Goal: Task Accomplishment & Management: Complete application form

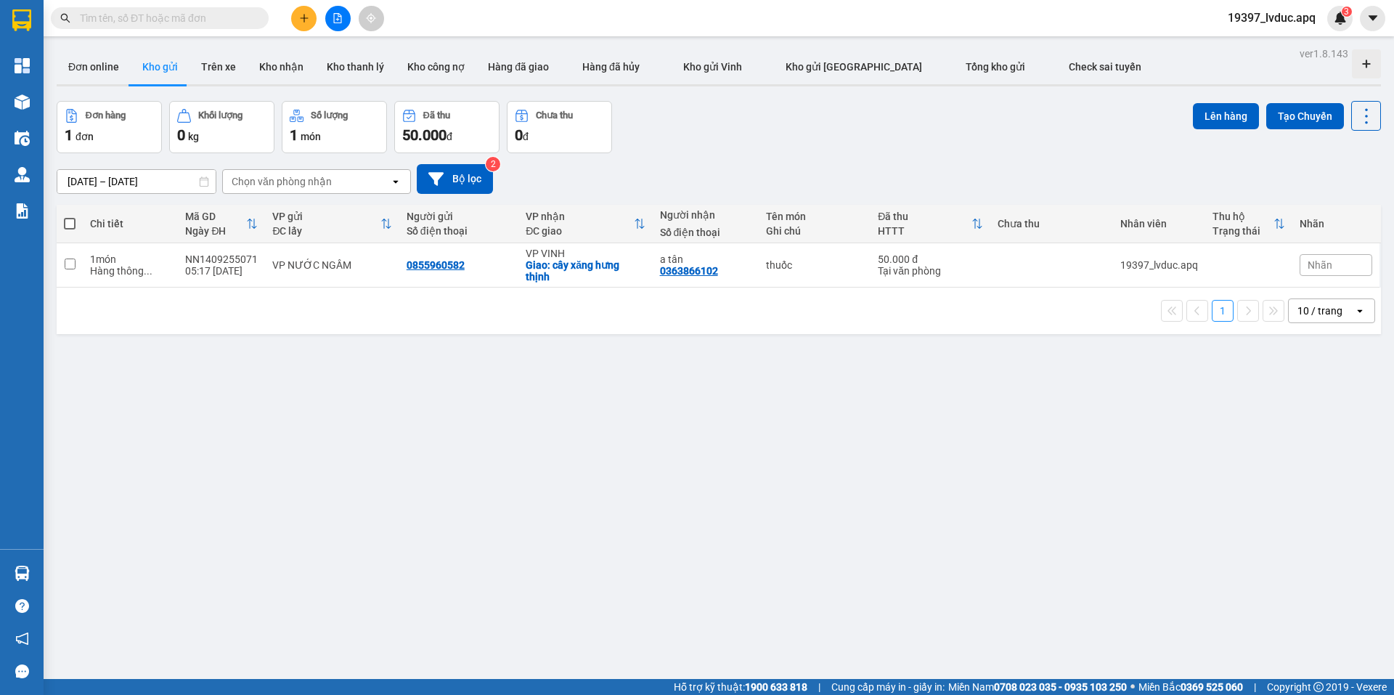
click at [1284, 125] on button "Tạo Chuyến" at bounding box center [1305, 116] width 78 height 26
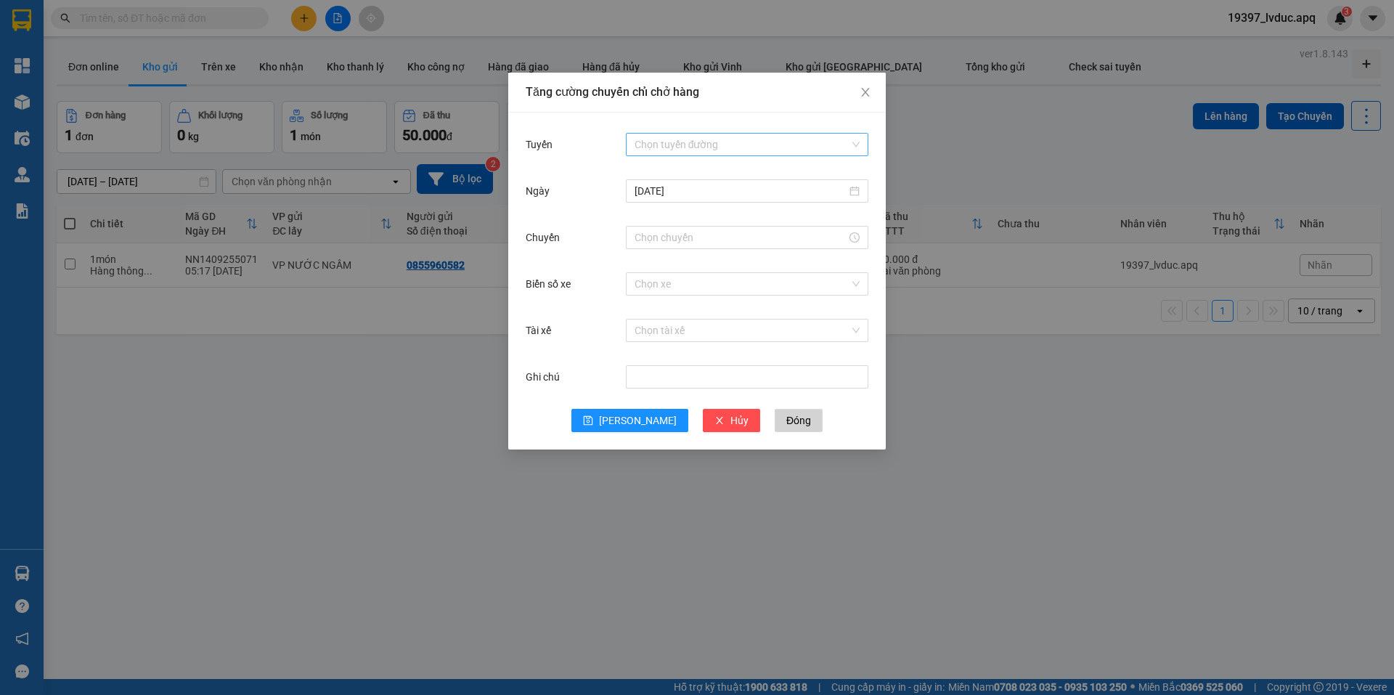
click at [662, 142] on input "Tuyến" at bounding box center [741, 145] width 215 height 22
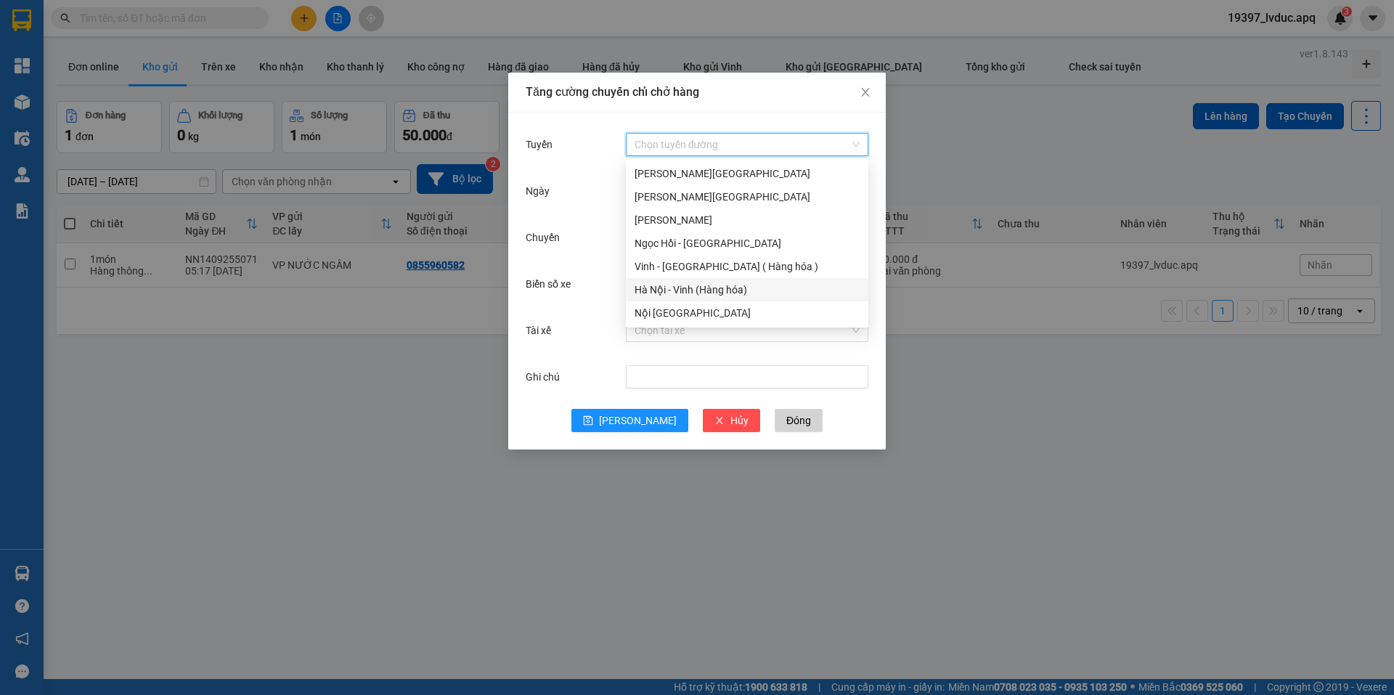
click at [664, 293] on div "Hà Nội - Vinh (Hàng hóa)" at bounding box center [746, 290] width 225 height 16
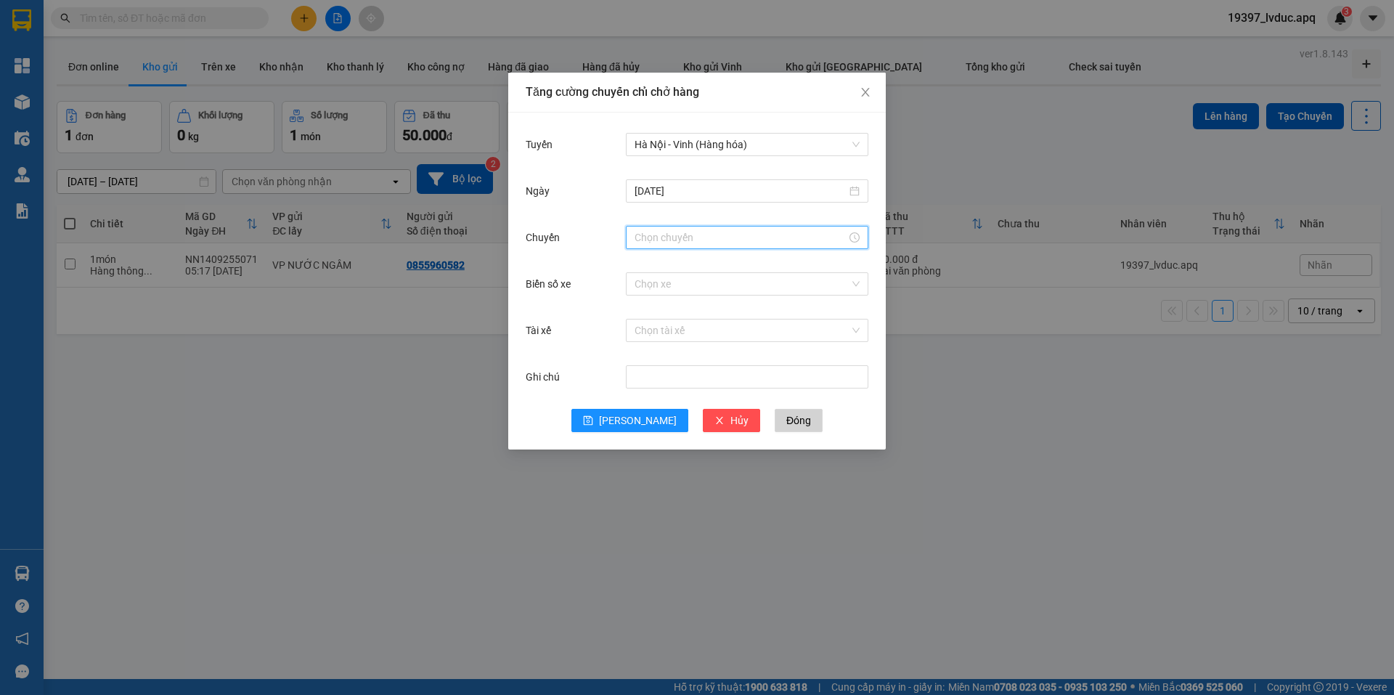
click at [647, 240] on input "Chuyến" at bounding box center [740, 237] width 212 height 16
click at [658, 197] on input "[DATE]" at bounding box center [740, 191] width 212 height 16
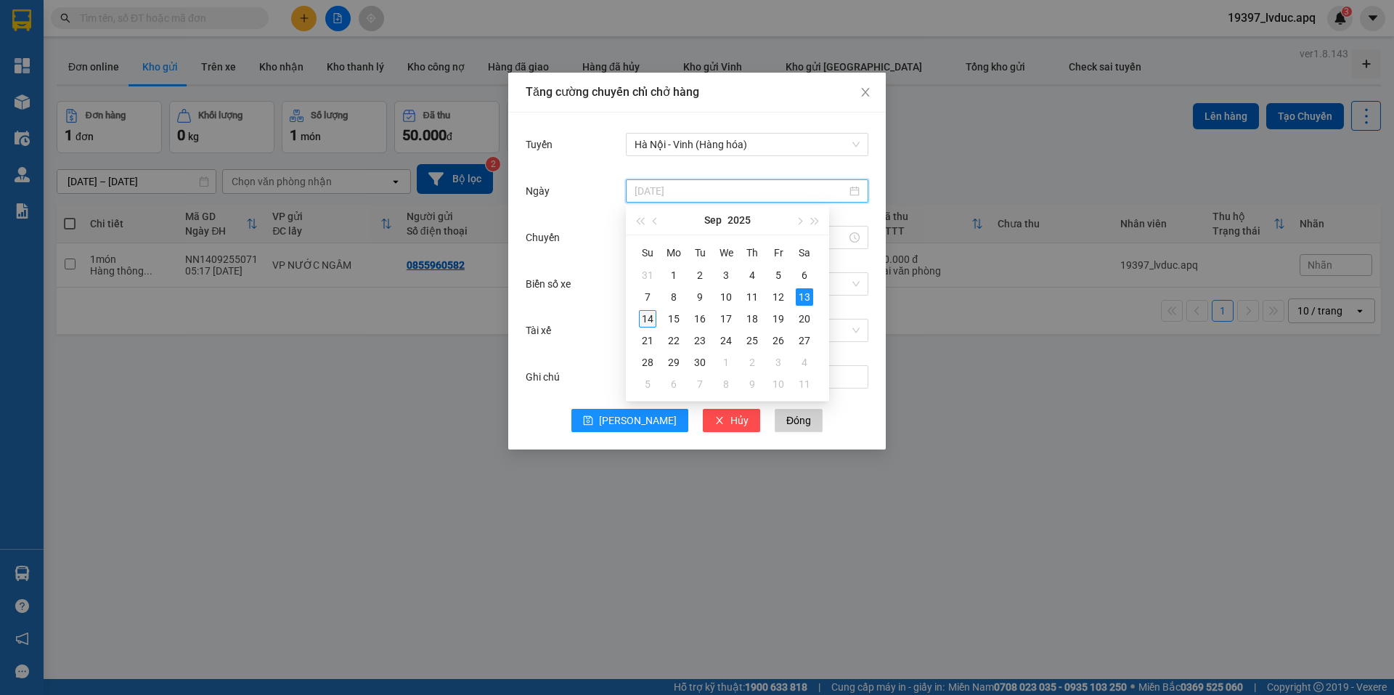
type input "[DATE]"
click at [649, 316] on div "14" at bounding box center [647, 318] width 17 height 17
click at [659, 242] on input "Chuyến" at bounding box center [740, 237] width 212 height 16
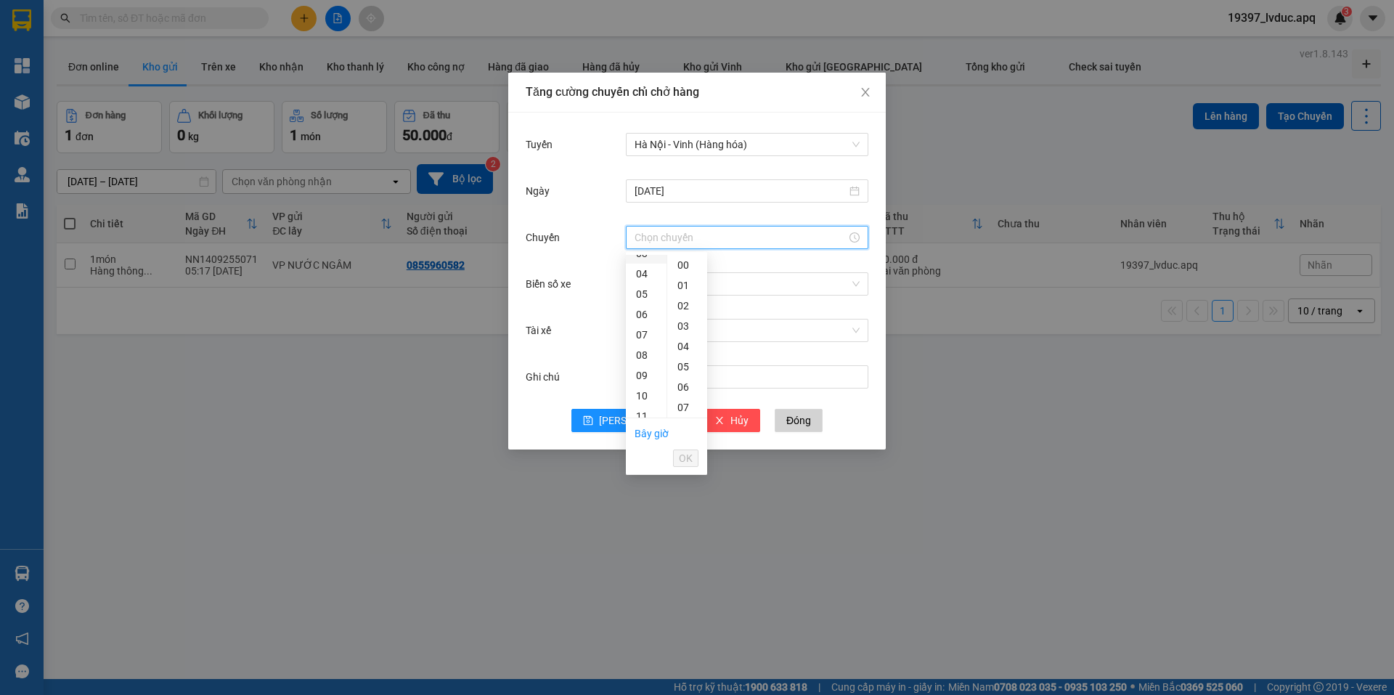
scroll to position [145, 0]
click at [645, 287] on div "08" at bounding box center [646, 282] width 41 height 20
click at [686, 299] on div "30" at bounding box center [687, 294] width 40 height 20
type input "08:30"
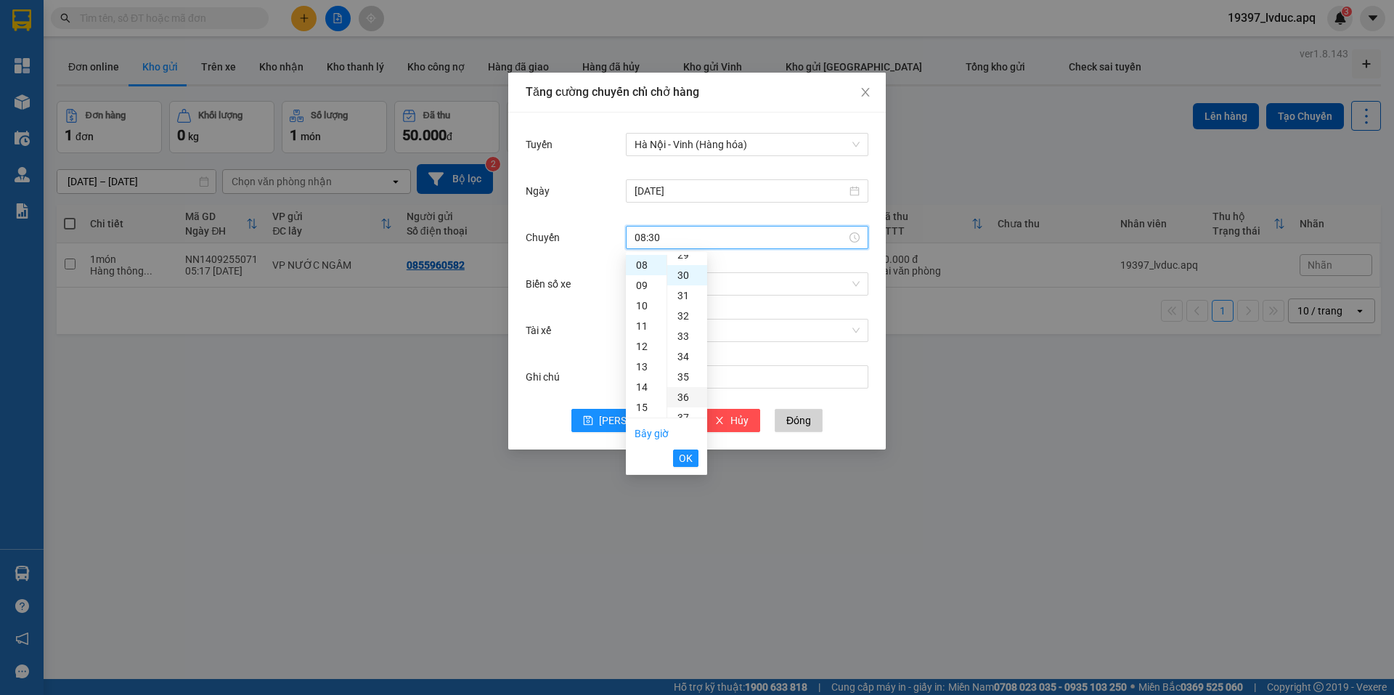
scroll to position [610, 0]
click at [682, 451] on span "OK" at bounding box center [686, 458] width 14 height 16
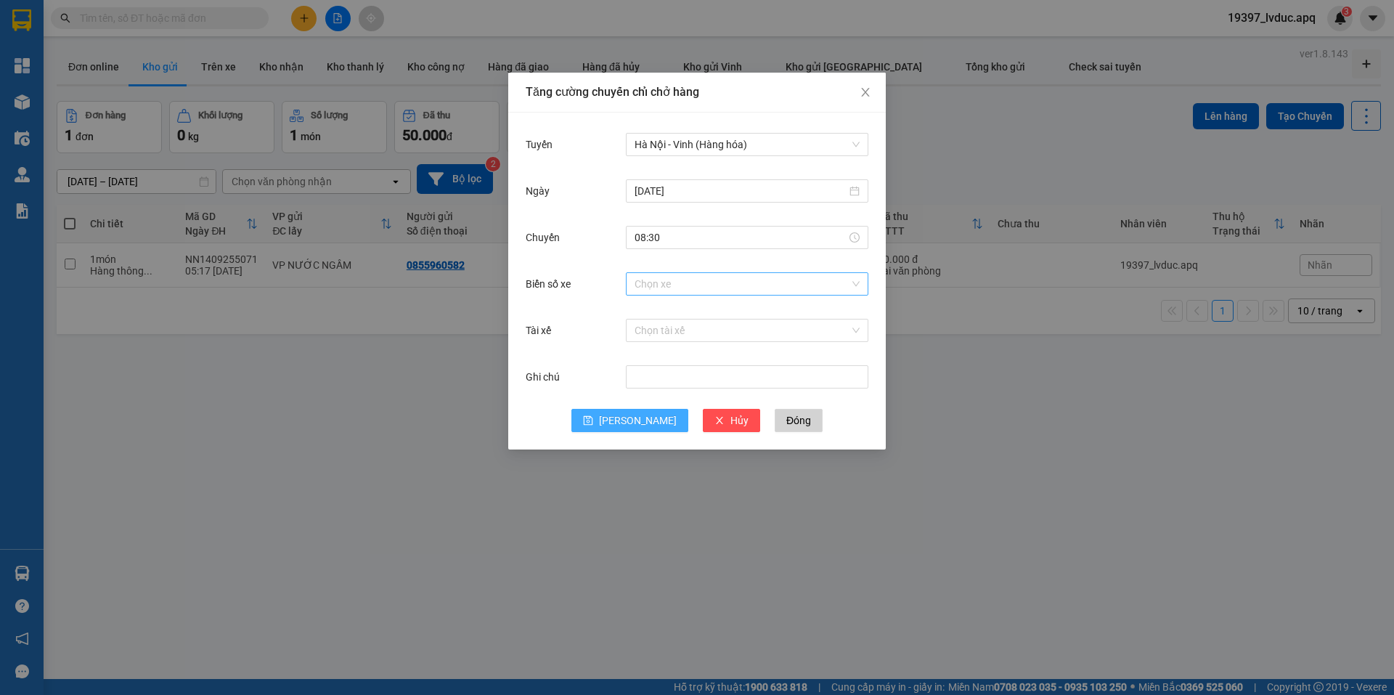
drag, startPoint x: 637, startPoint y: 416, endPoint x: 661, endPoint y: 281, distance: 137.1
click at [661, 281] on form "Tuyến [GEOGRAPHIC_DATA] - Vinh (Hàng hóa) [DATE] [GEOGRAPHIC_DATA] 08:30 Biển s…" at bounding box center [697, 281] width 343 height 302
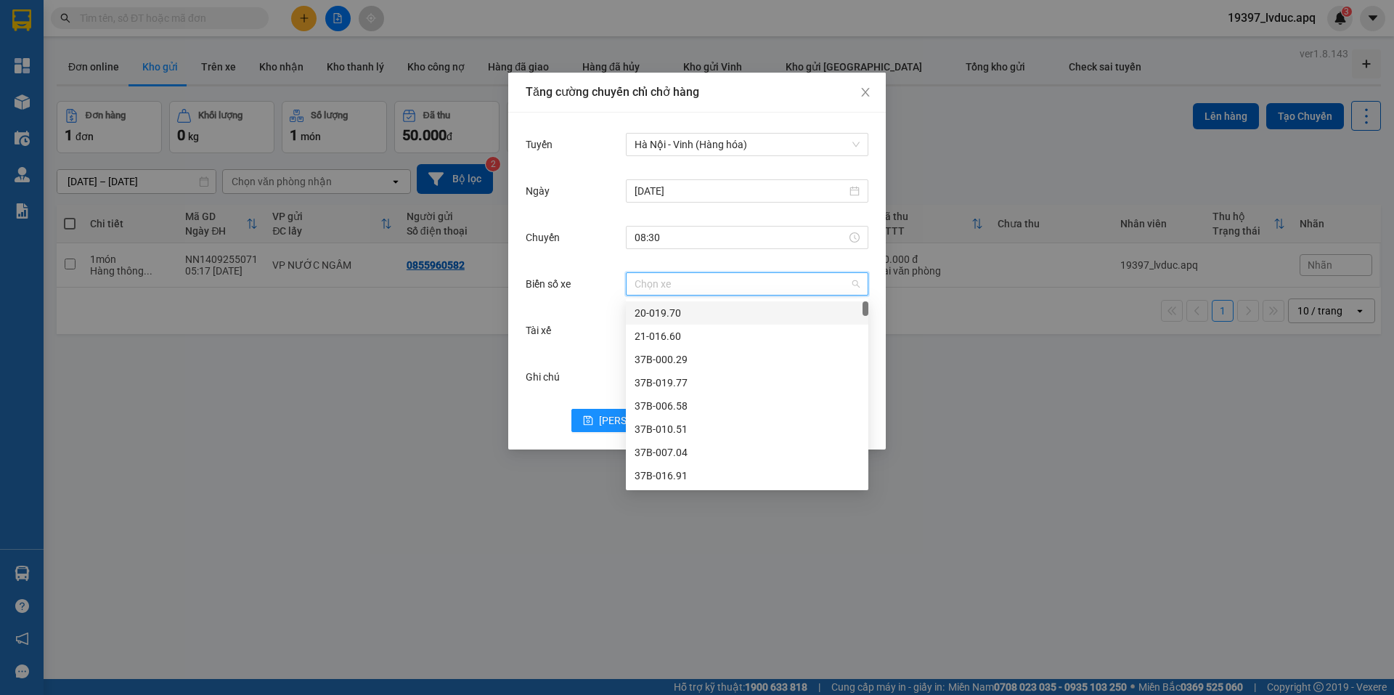
click at [661, 281] on input "Biển số xe" at bounding box center [741, 284] width 215 height 22
type input "38"
click at [655, 314] on div "37H-086.38" at bounding box center [746, 313] width 225 height 16
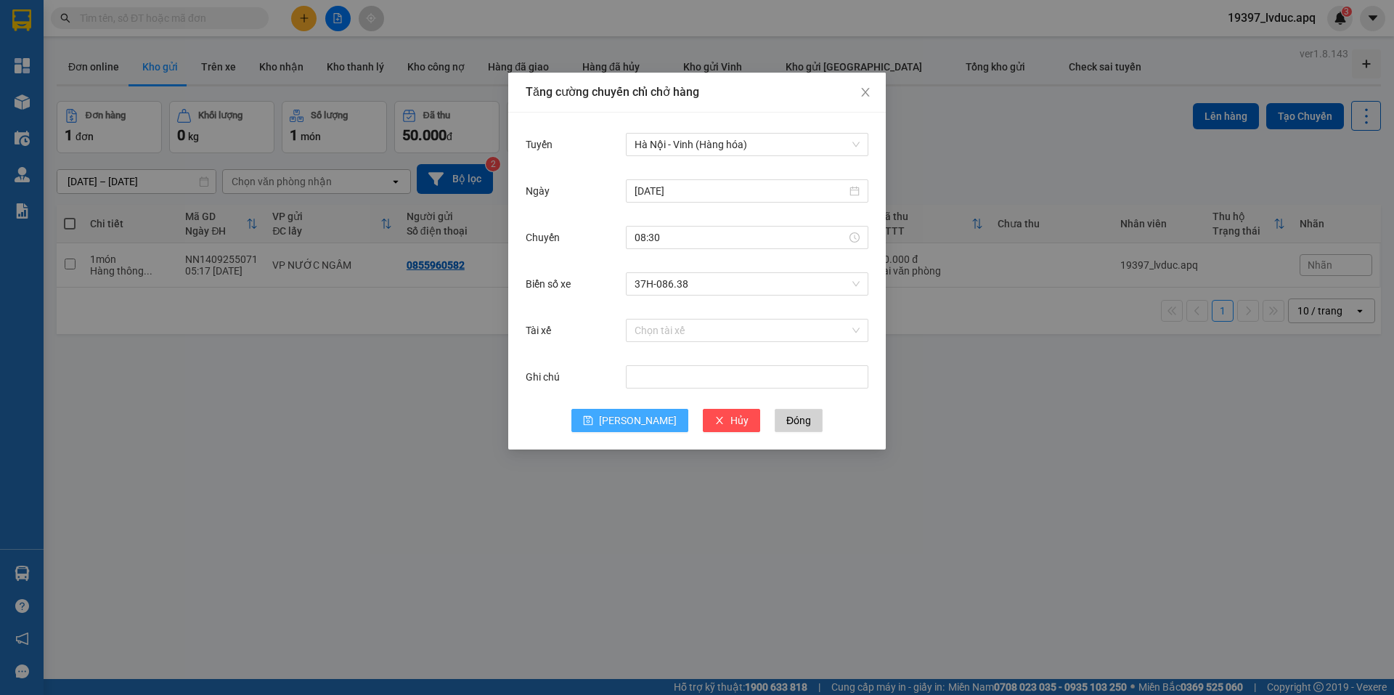
click at [628, 416] on button "[PERSON_NAME]" at bounding box center [629, 420] width 117 height 23
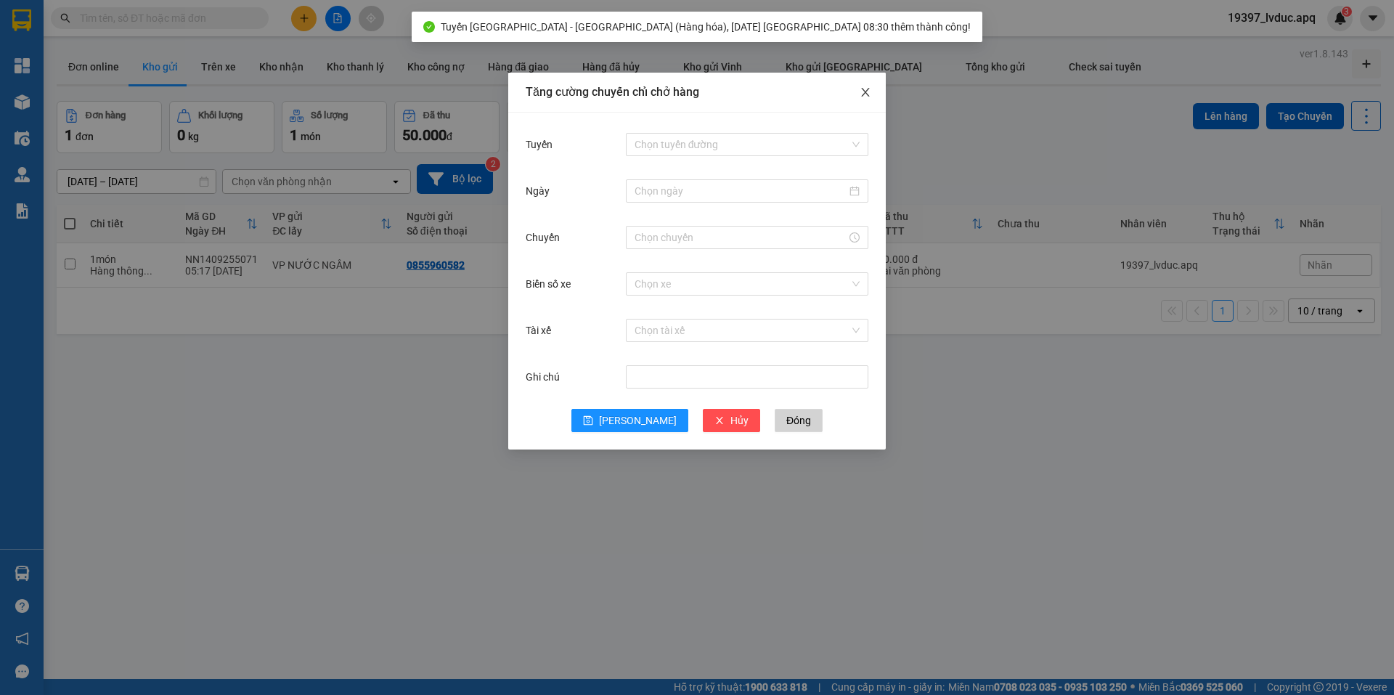
click at [865, 91] on icon "close" at bounding box center [865, 92] width 12 height 12
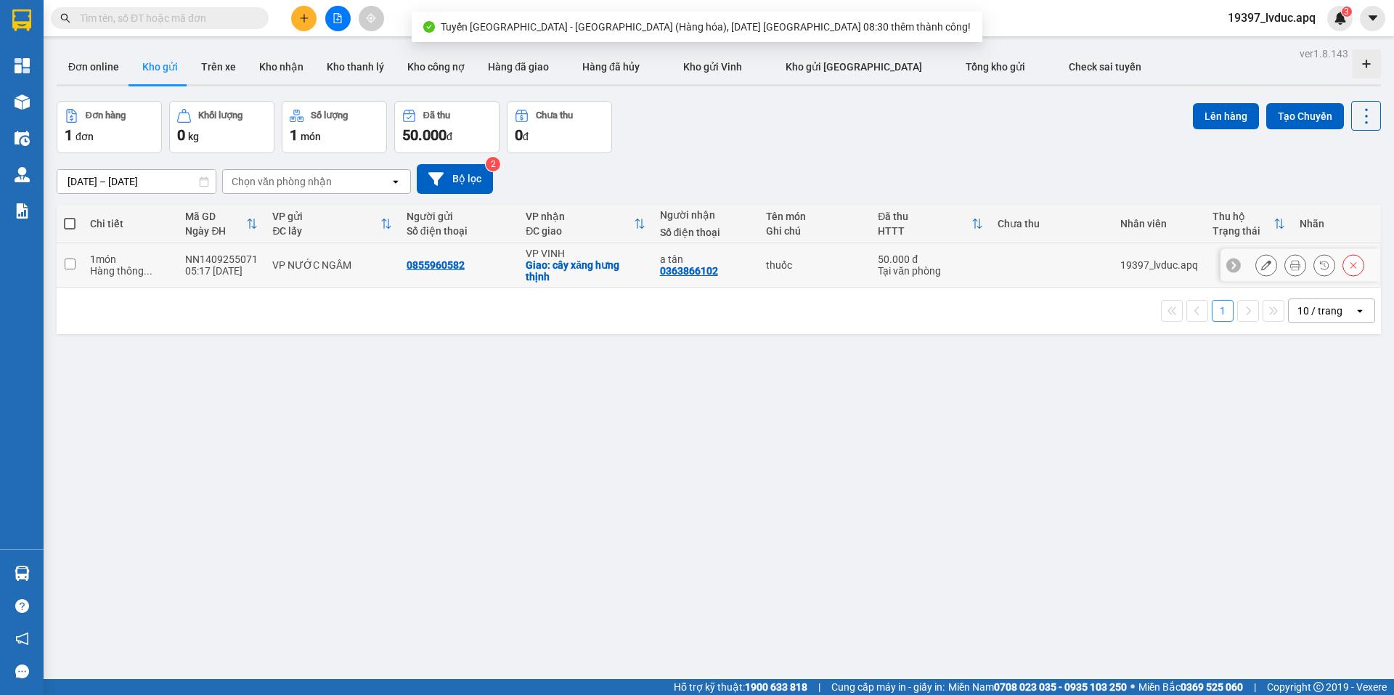
click at [275, 261] on div "VP NƯỚC NGẦM" at bounding box center [331, 265] width 119 height 12
checkbox input "true"
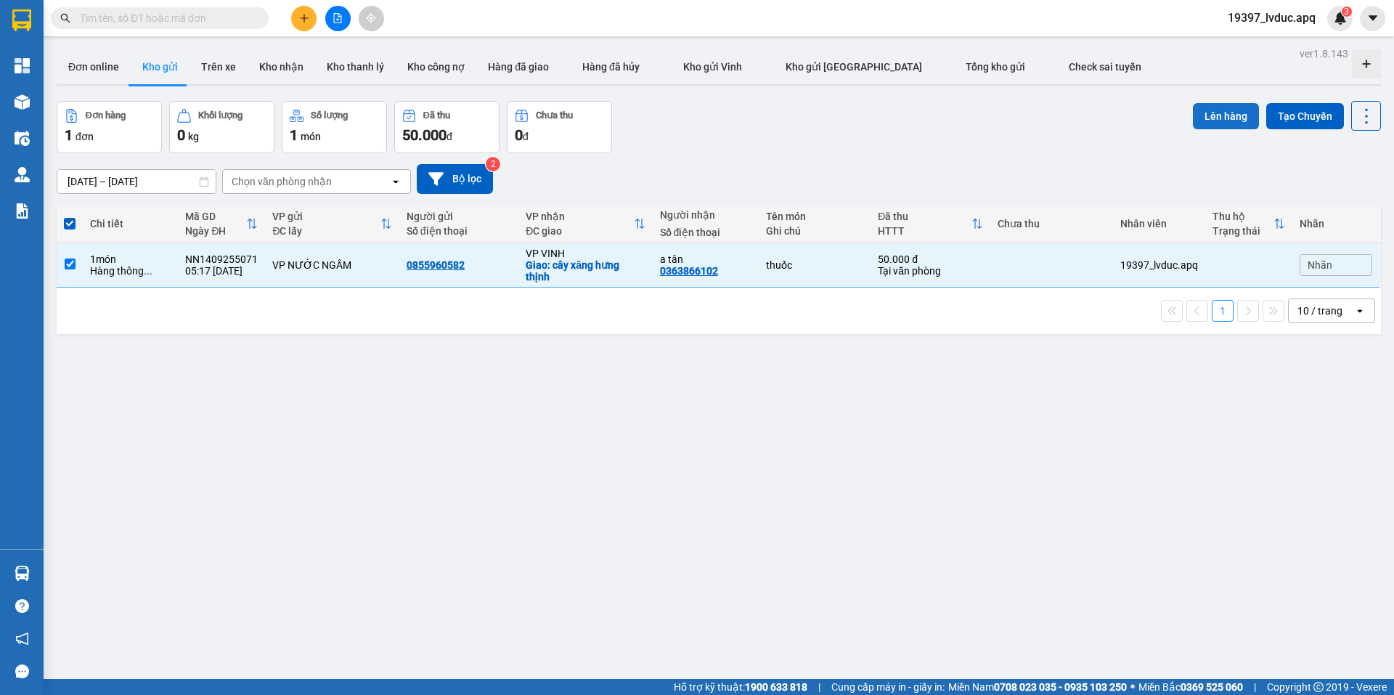
click at [1214, 120] on button "Lên hàng" at bounding box center [1226, 116] width 66 height 26
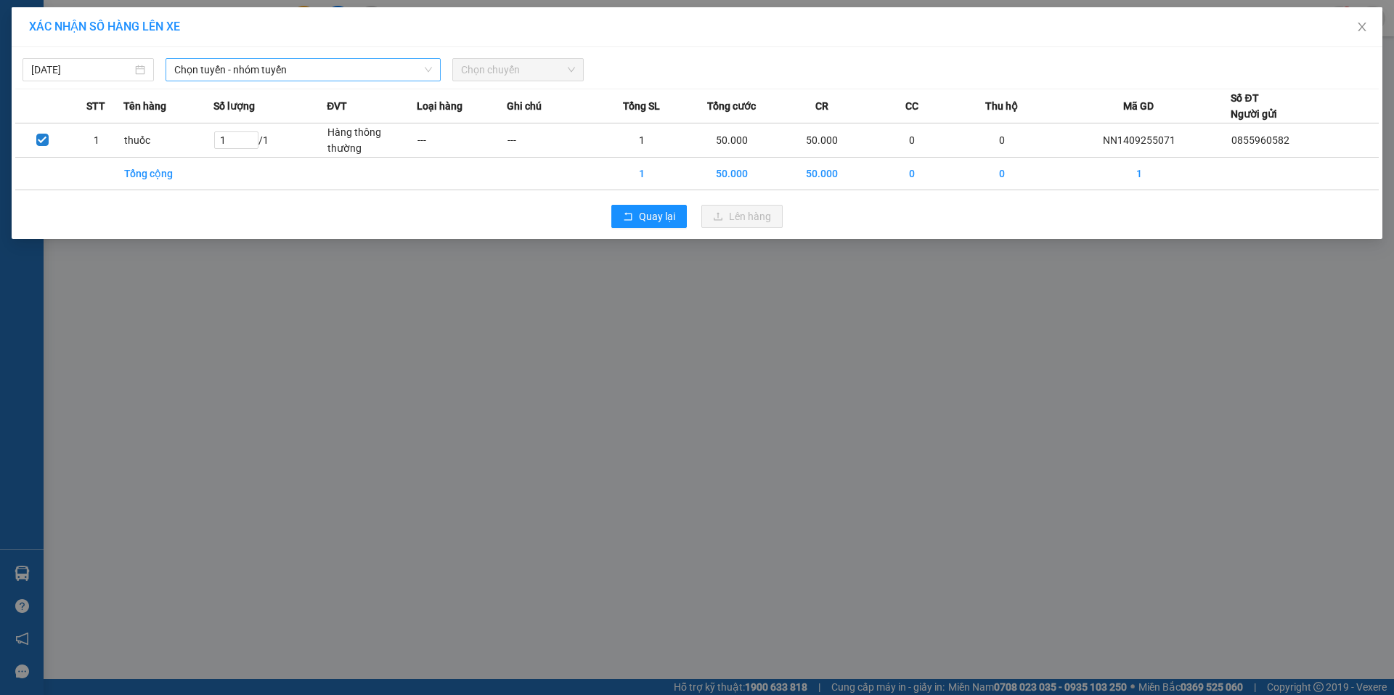
click at [380, 77] on span "Chọn tuyến - nhóm tuyến" at bounding box center [303, 70] width 258 height 22
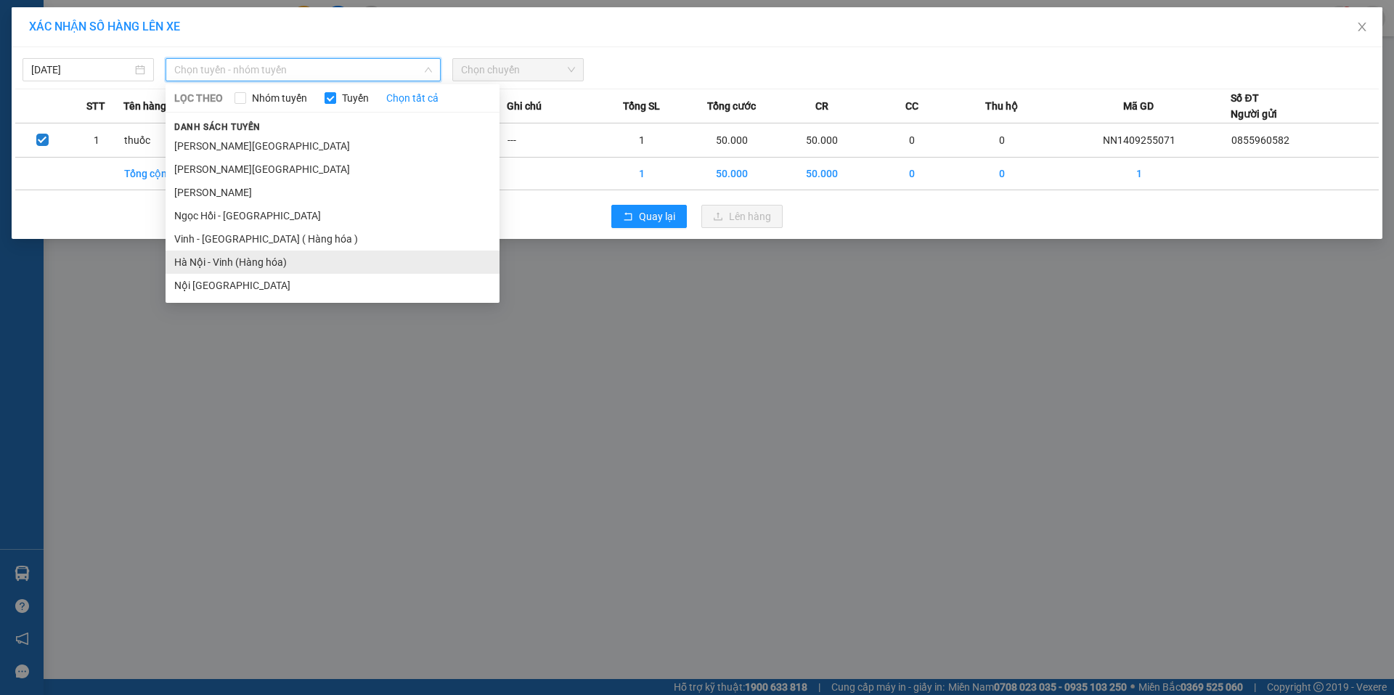
click at [195, 259] on li "Hà Nội - Vinh (Hàng hóa)" at bounding box center [332, 261] width 334 height 23
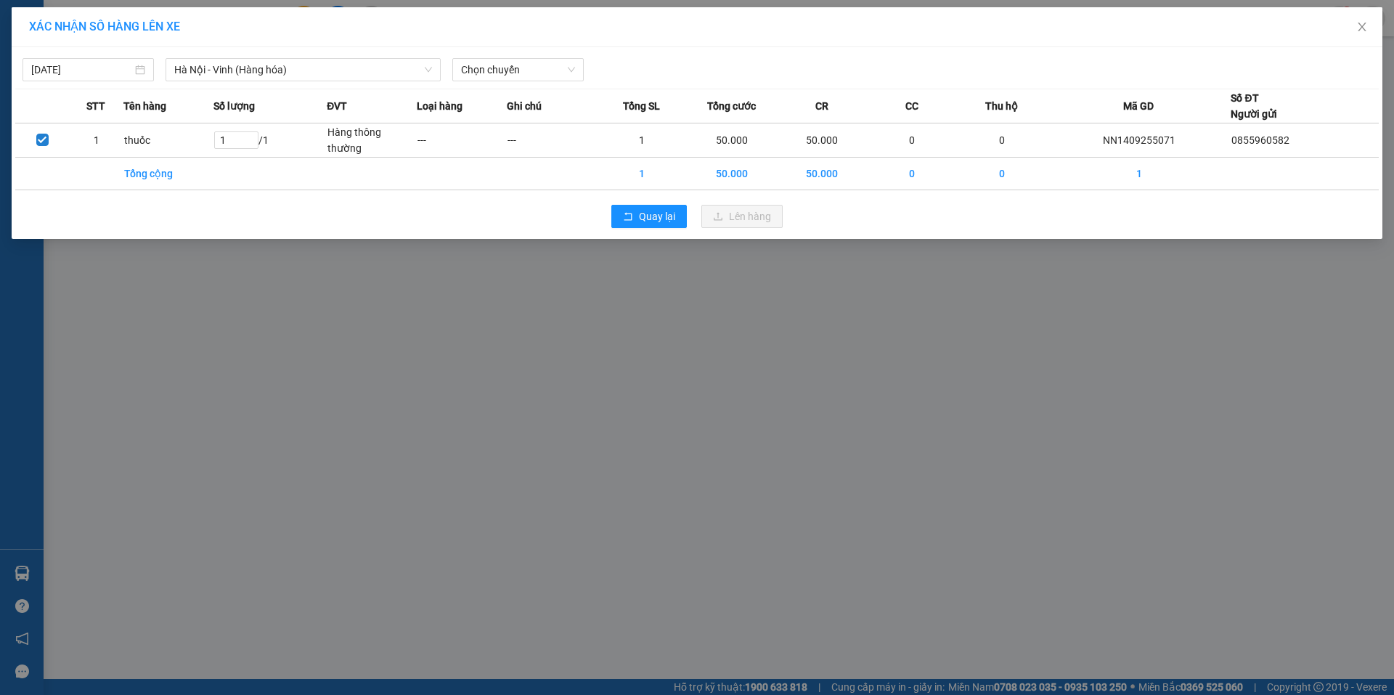
click at [477, 55] on div "[DATE] [GEOGRAPHIC_DATA] - [GEOGRAPHIC_DATA] (Hàng hóa) LỌC THEO Nhóm tuyến Tuy…" at bounding box center [696, 66] width 1363 height 30
click at [478, 66] on span "Chọn chuyến" at bounding box center [518, 70] width 114 height 22
click at [500, 125] on div "08:30 (TC) - 37H-086.38" at bounding box center [517, 122] width 113 height 16
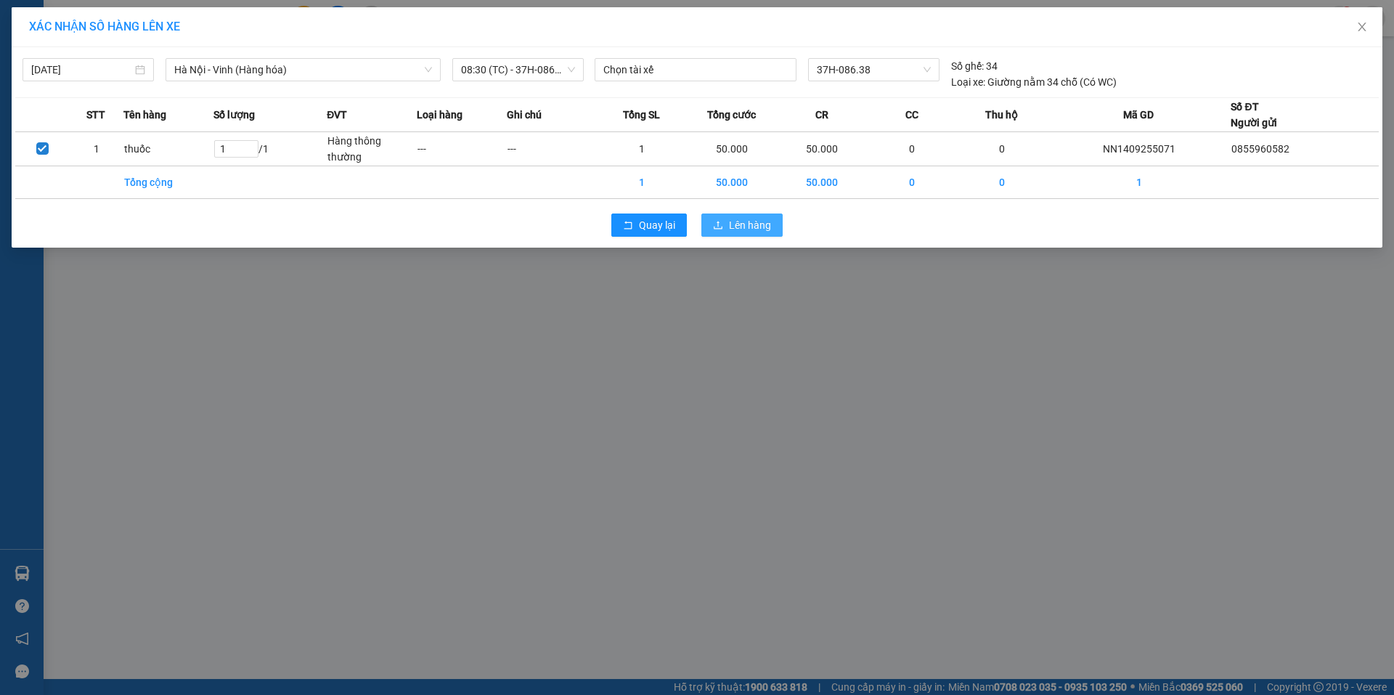
click at [730, 221] on span "Lên hàng" at bounding box center [750, 225] width 42 height 16
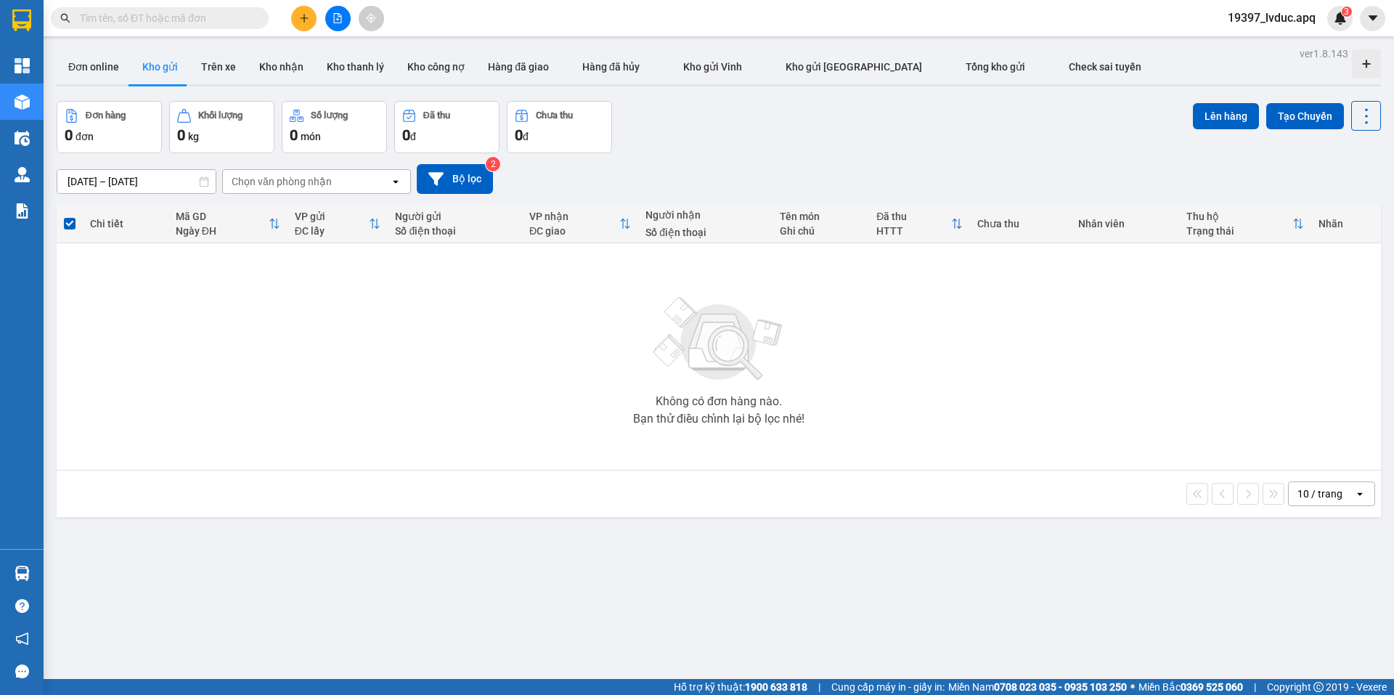
click at [231, 23] on input "text" at bounding box center [165, 18] width 171 height 16
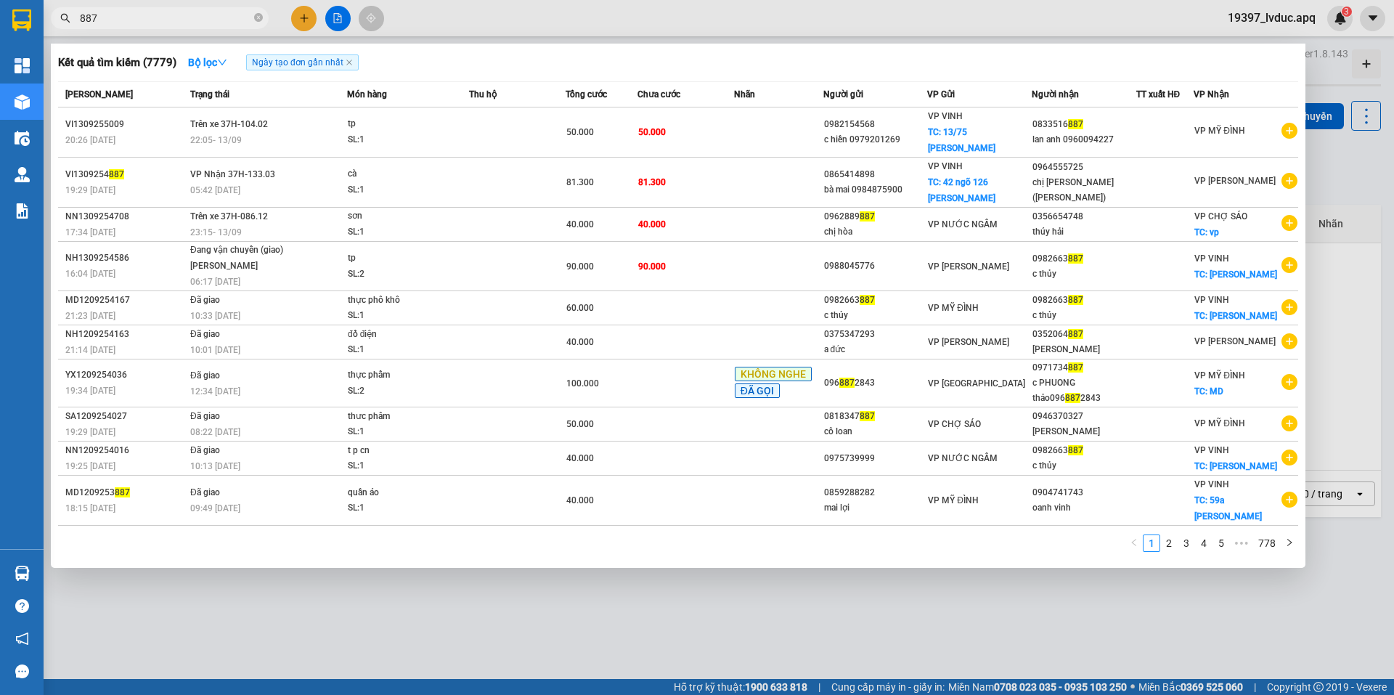
click at [76, 12] on span "887" at bounding box center [160, 18] width 218 height 22
click at [83, 15] on input "887" at bounding box center [165, 18] width 171 height 16
type input "8887"
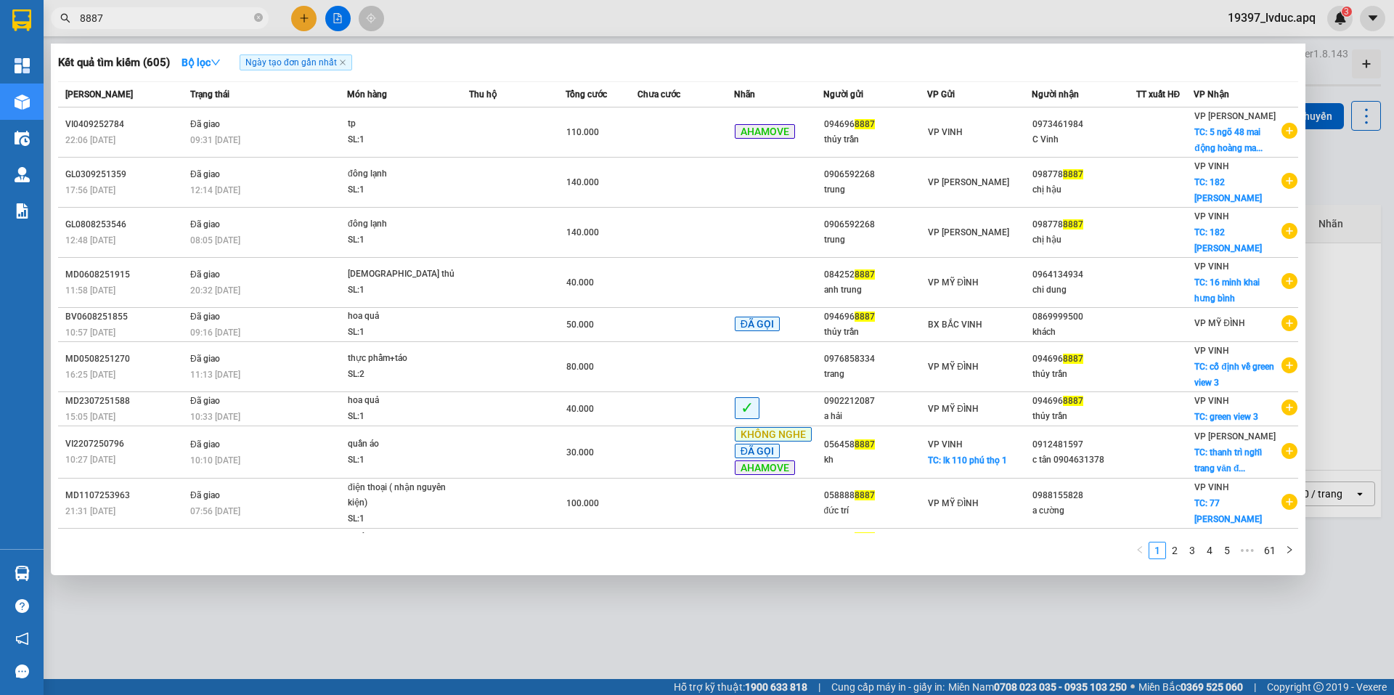
drag, startPoint x: 256, startPoint y: 20, endPoint x: 212, endPoint y: 21, distance: 44.3
click at [247, 21] on span "8887" at bounding box center [160, 18] width 218 height 22
click at [261, 16] on icon "close-circle" at bounding box center [258, 17] width 9 height 9
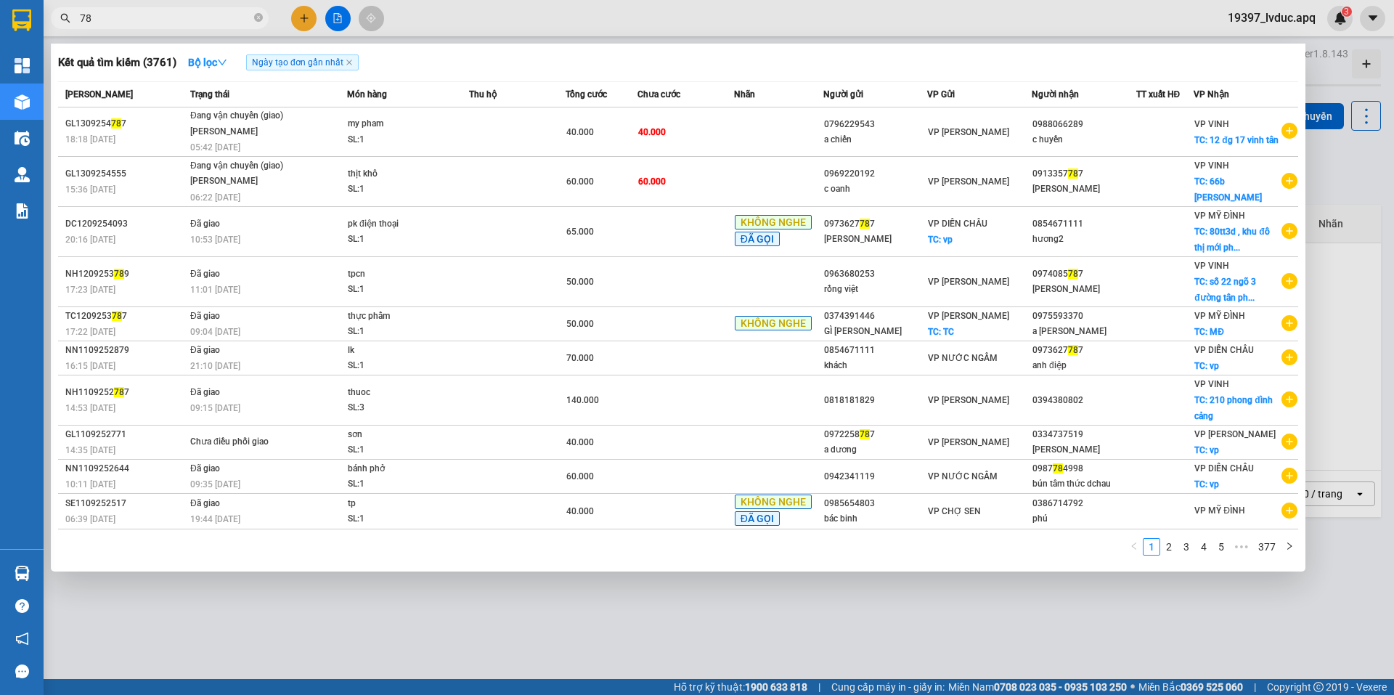
type input "7"
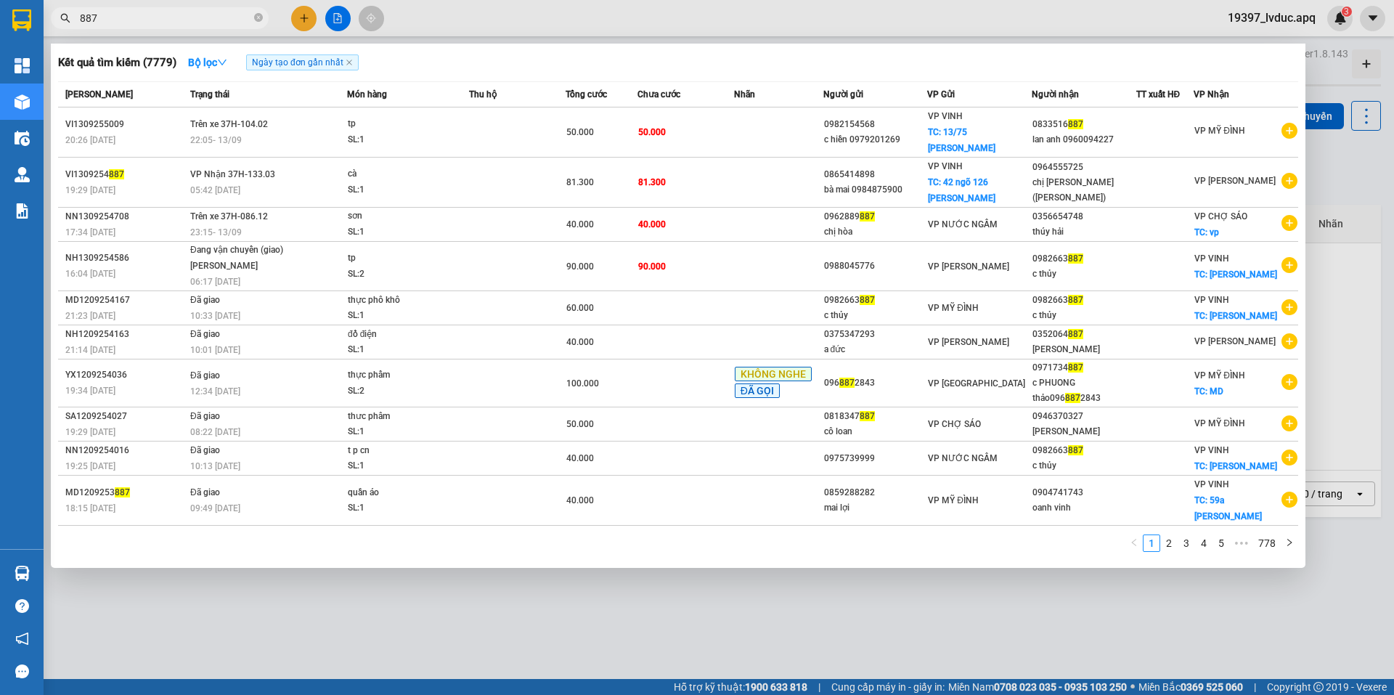
click at [79, 15] on span "887" at bounding box center [160, 18] width 218 height 22
click at [81, 16] on input "887" at bounding box center [165, 18] width 171 height 16
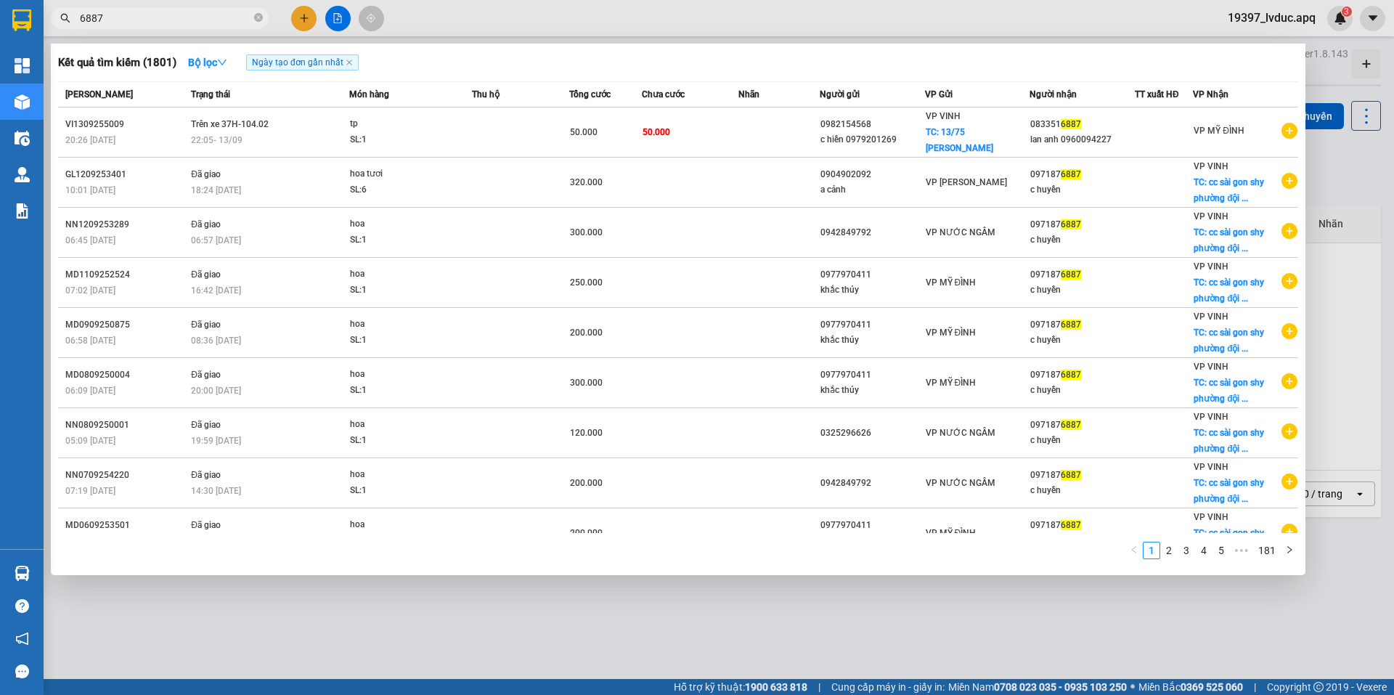
type input "6887"
click at [303, 23] on div at bounding box center [697, 347] width 1394 height 695
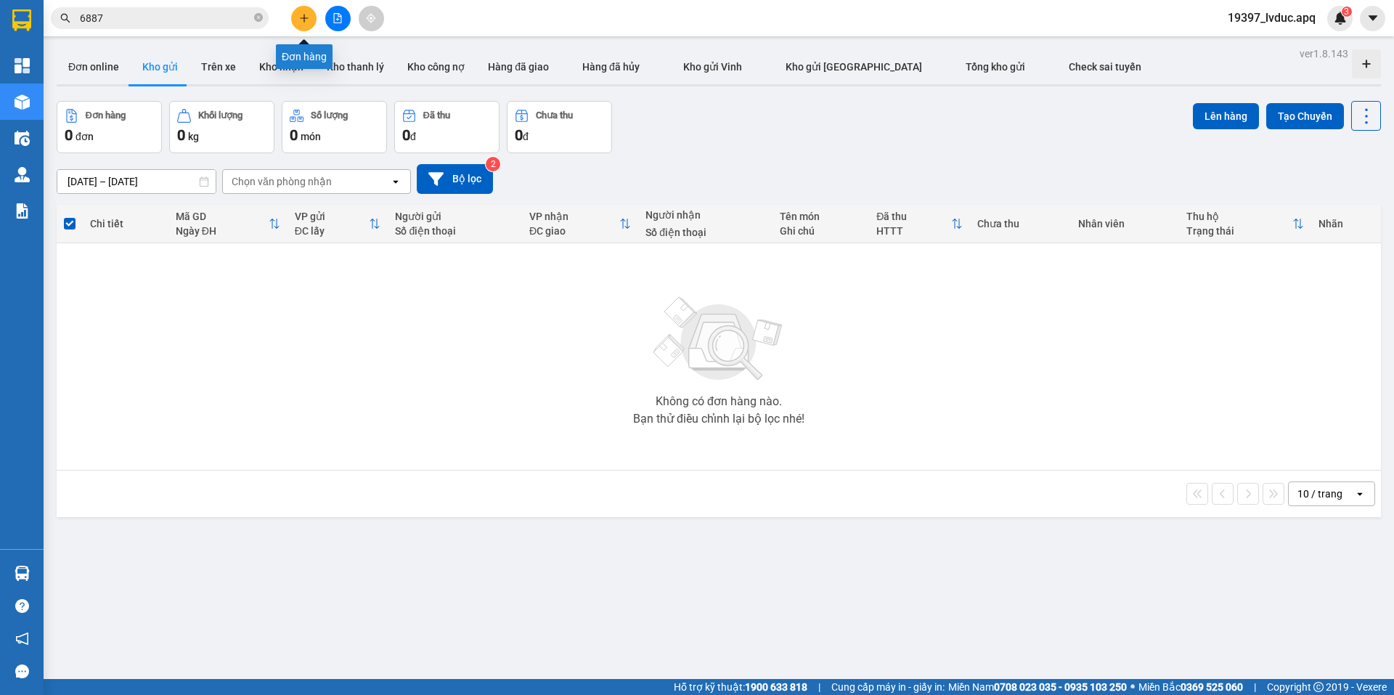
click at [303, 23] on icon "plus" at bounding box center [304, 18] width 10 height 10
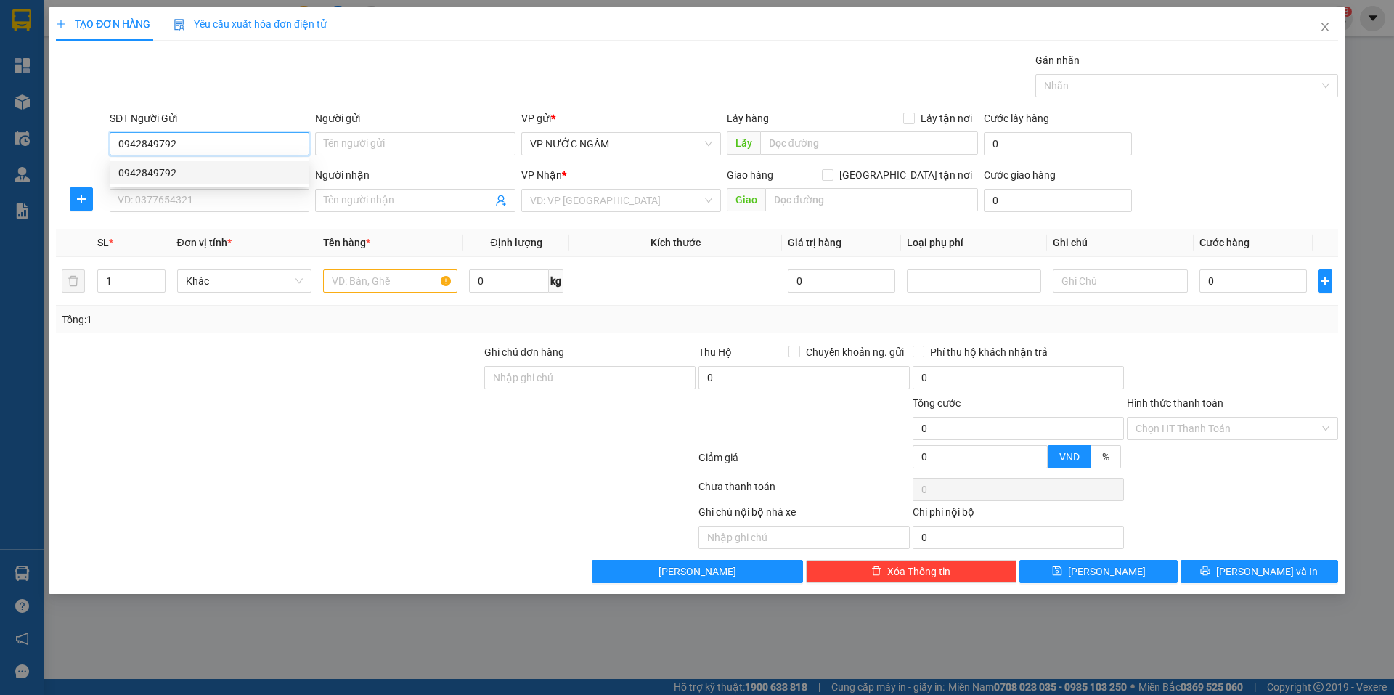
click at [176, 176] on div "0942849792" at bounding box center [209, 173] width 182 height 16
type input "0942849792"
click at [173, 193] on input "SĐT Người Nhận" at bounding box center [210, 200] width 200 height 23
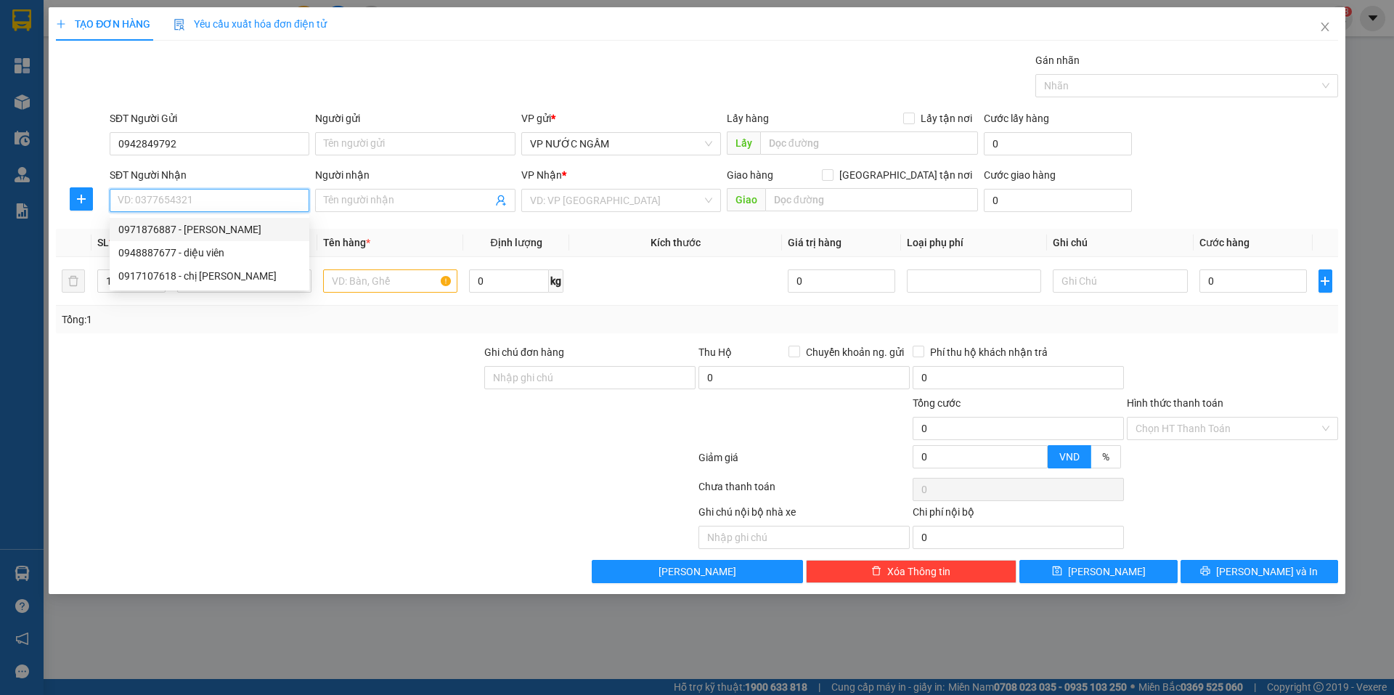
click at [196, 227] on div "0971876887 - [PERSON_NAME]" at bounding box center [209, 229] width 182 height 16
type input "0971876887"
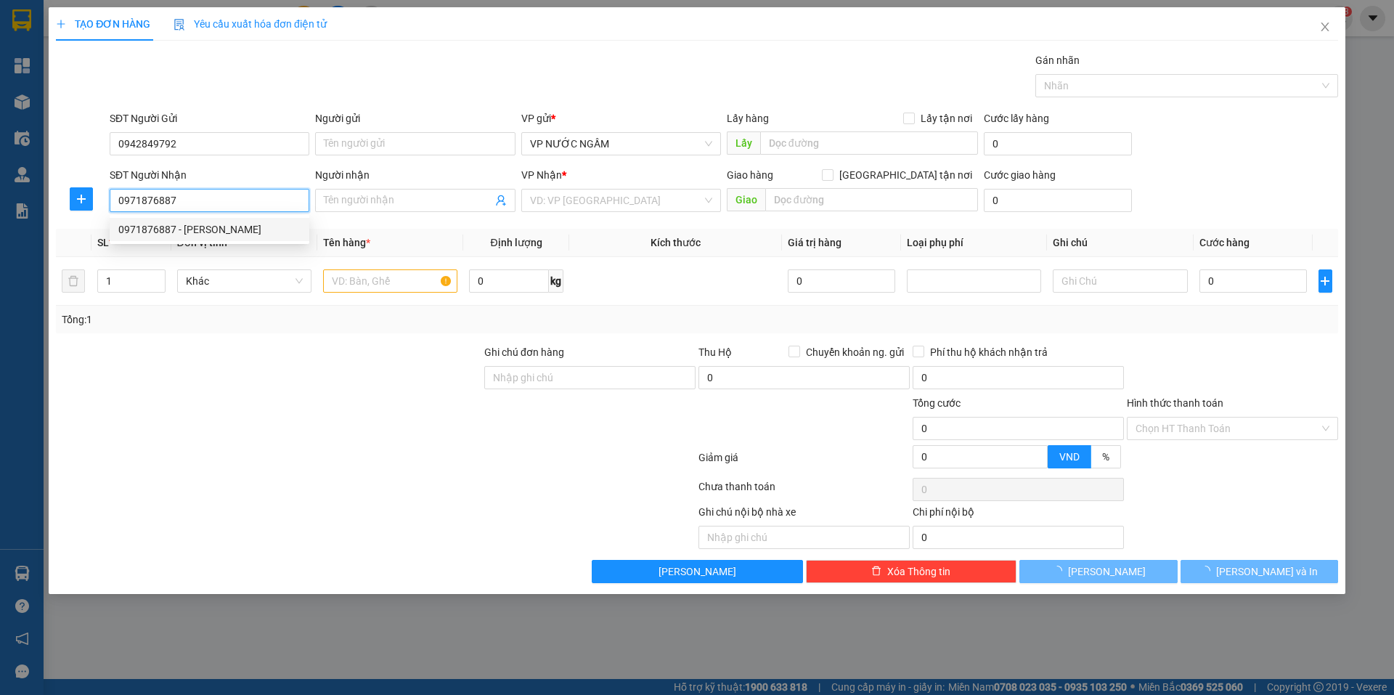
type input "c huyền"
checkbox input "true"
type input "cc sài gon shy phường đội cung"
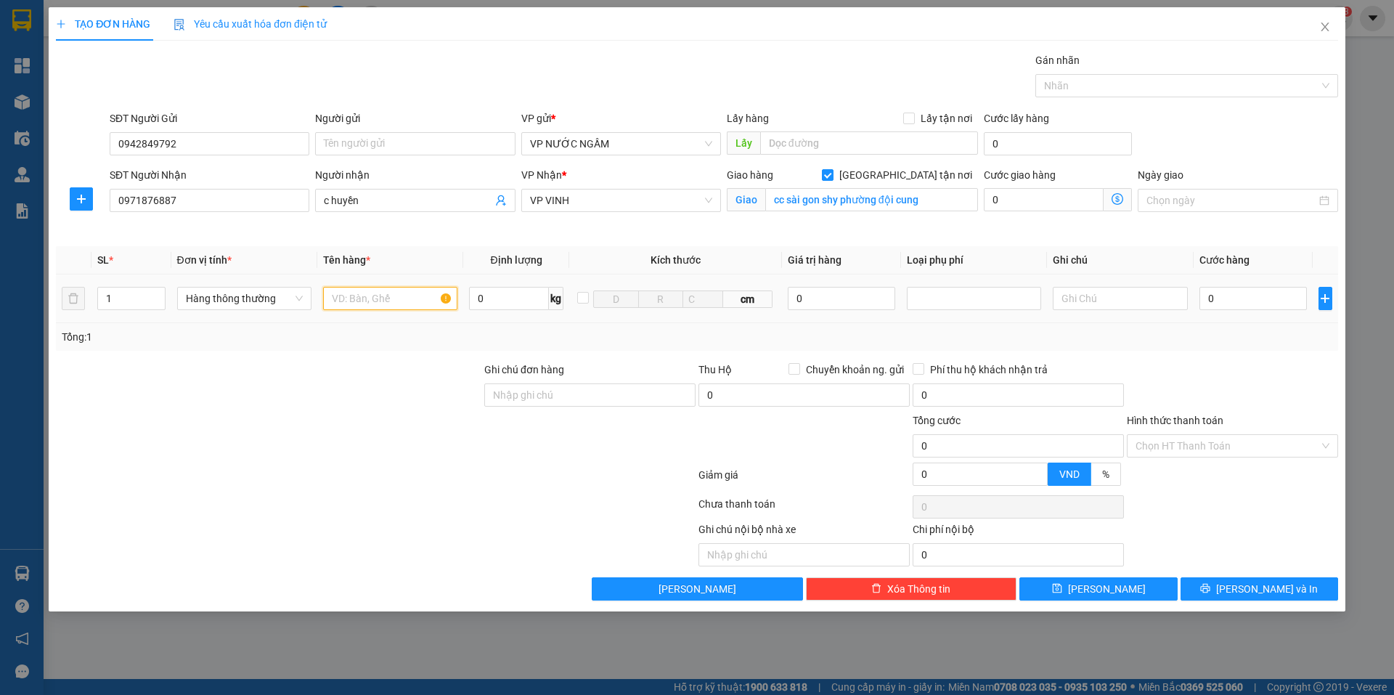
click at [385, 293] on input "text" at bounding box center [390, 298] width 134 height 23
type input "hoa"
click at [1252, 296] on input "0" at bounding box center [1253, 298] width 108 height 23
type input "2"
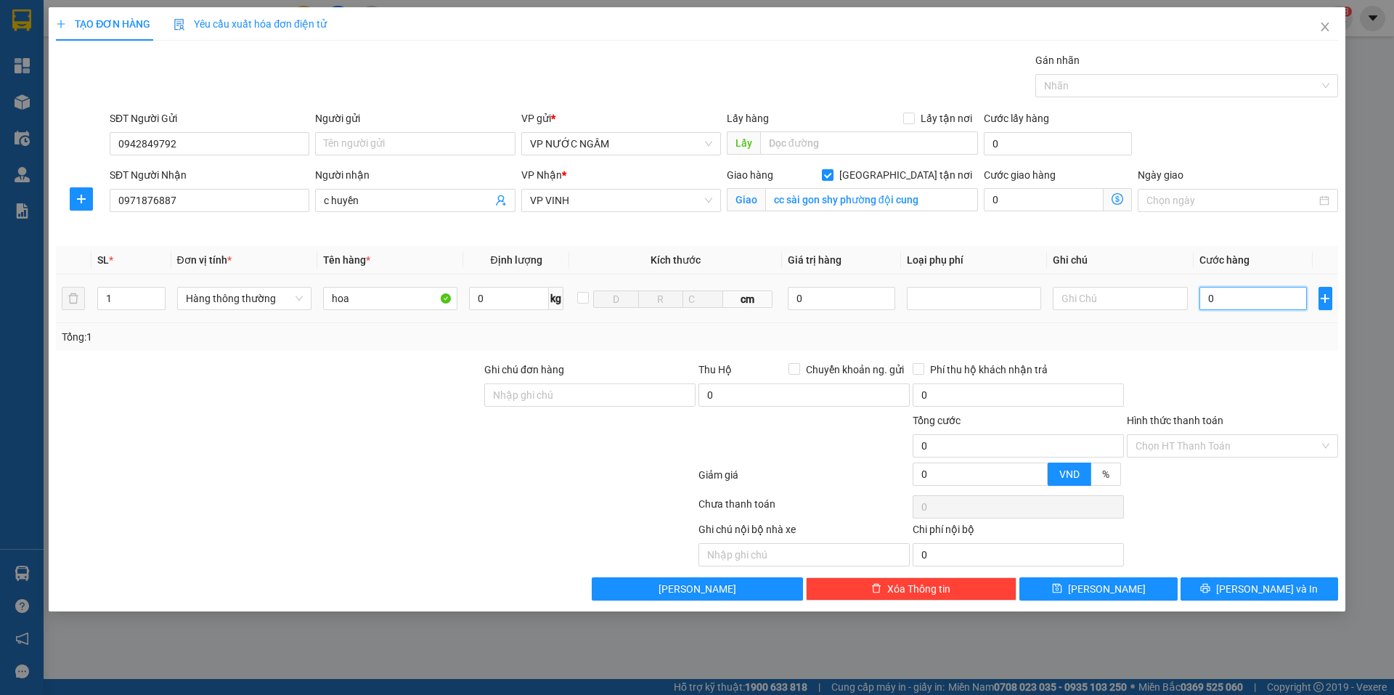
type input "2"
type input "25"
type input "250"
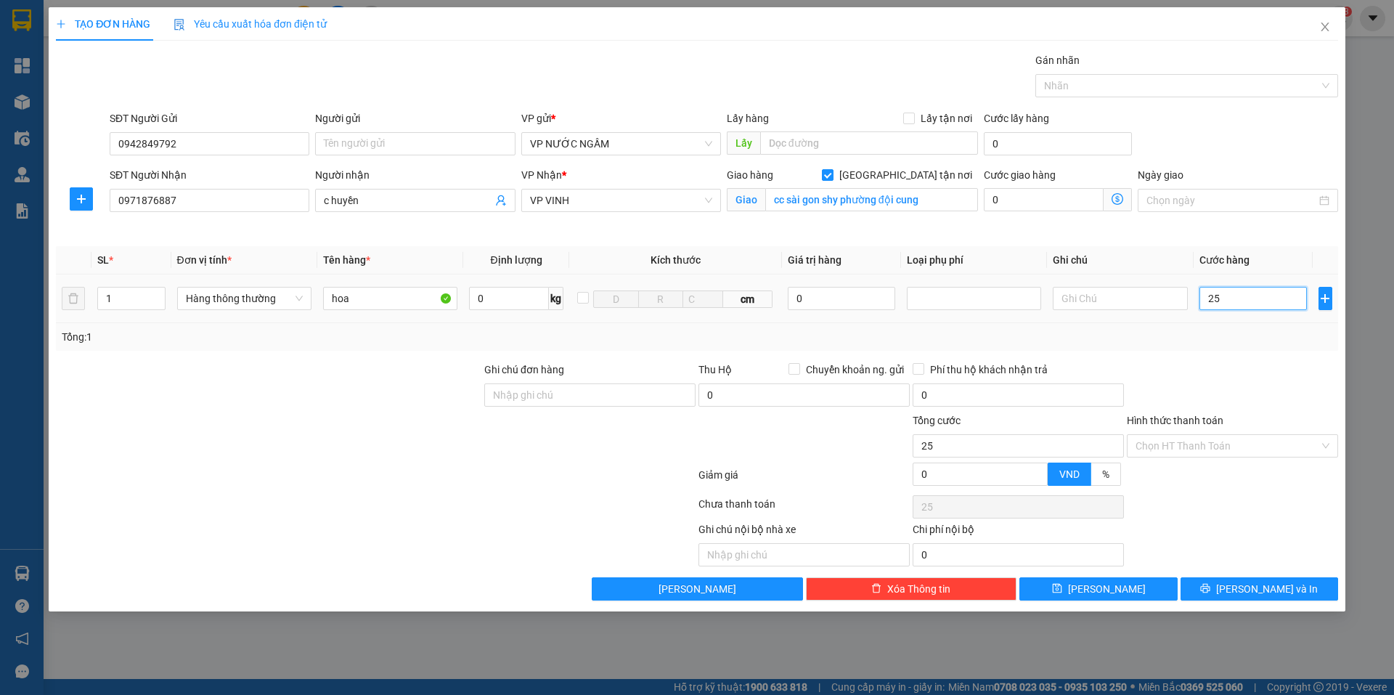
type input "250"
type input "250.000"
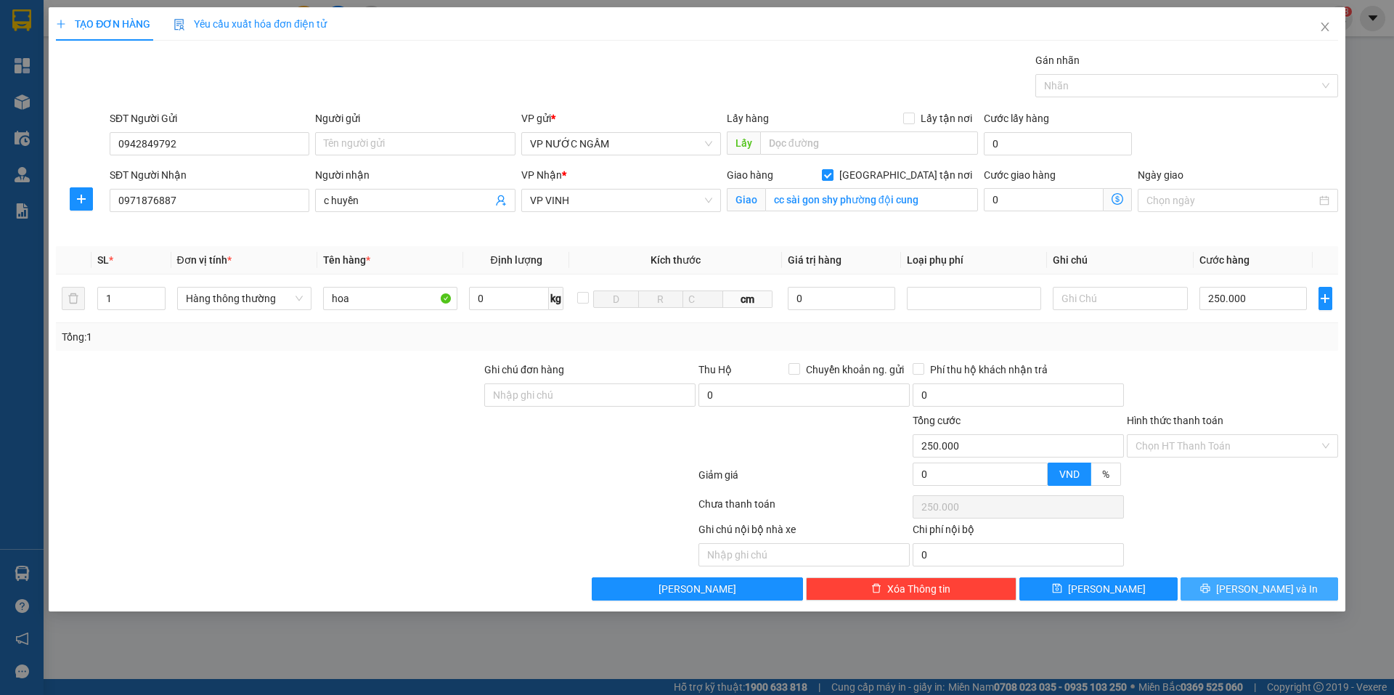
click at [1248, 586] on span "[PERSON_NAME] và In" at bounding box center [1267, 589] width 102 height 16
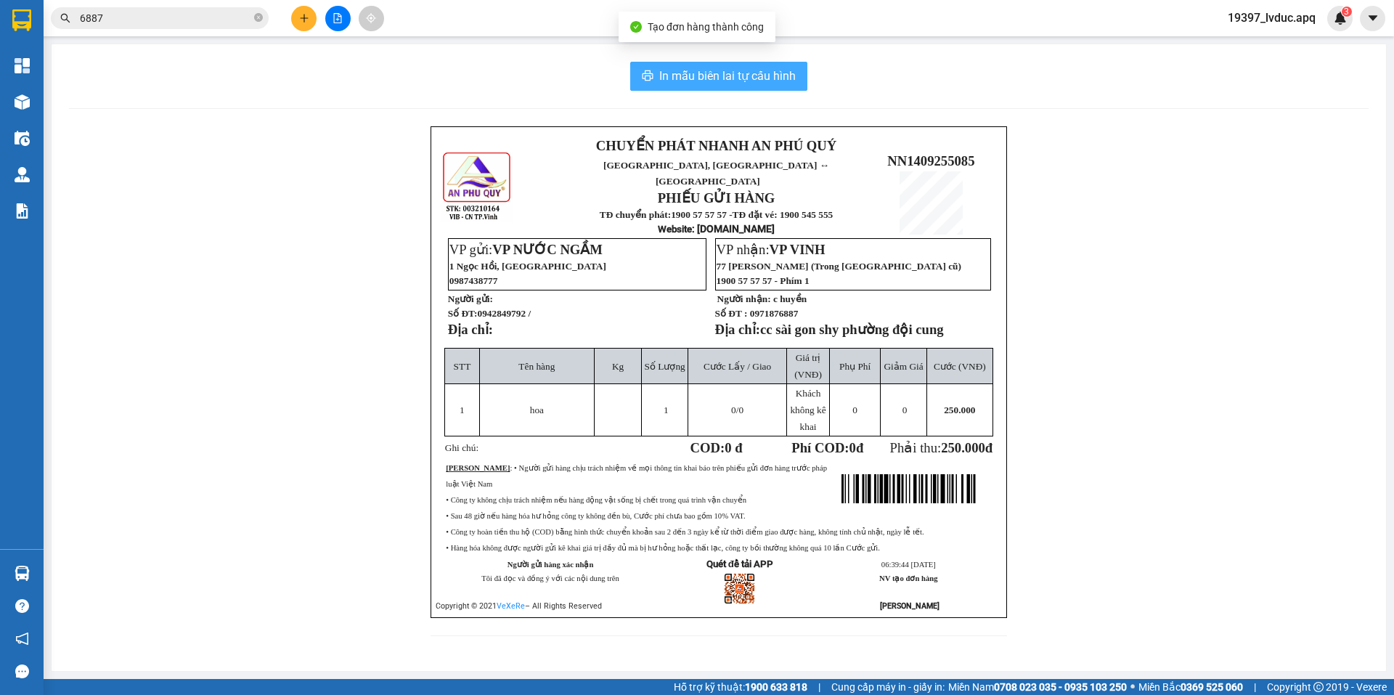
click at [751, 63] on button "In mẫu biên lai tự cấu hình" at bounding box center [718, 76] width 177 height 29
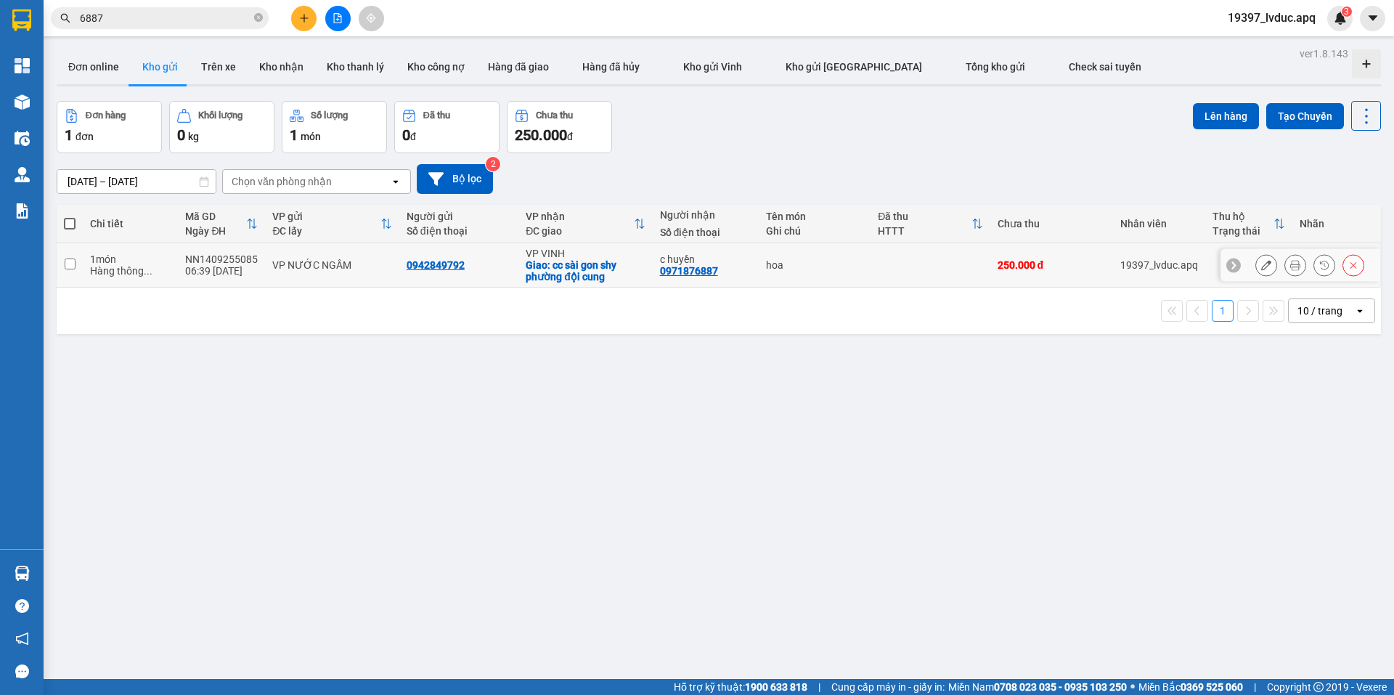
click at [617, 269] on div "Giao: cc sài gon shy phường đội cung" at bounding box center [585, 270] width 119 height 23
checkbox input "true"
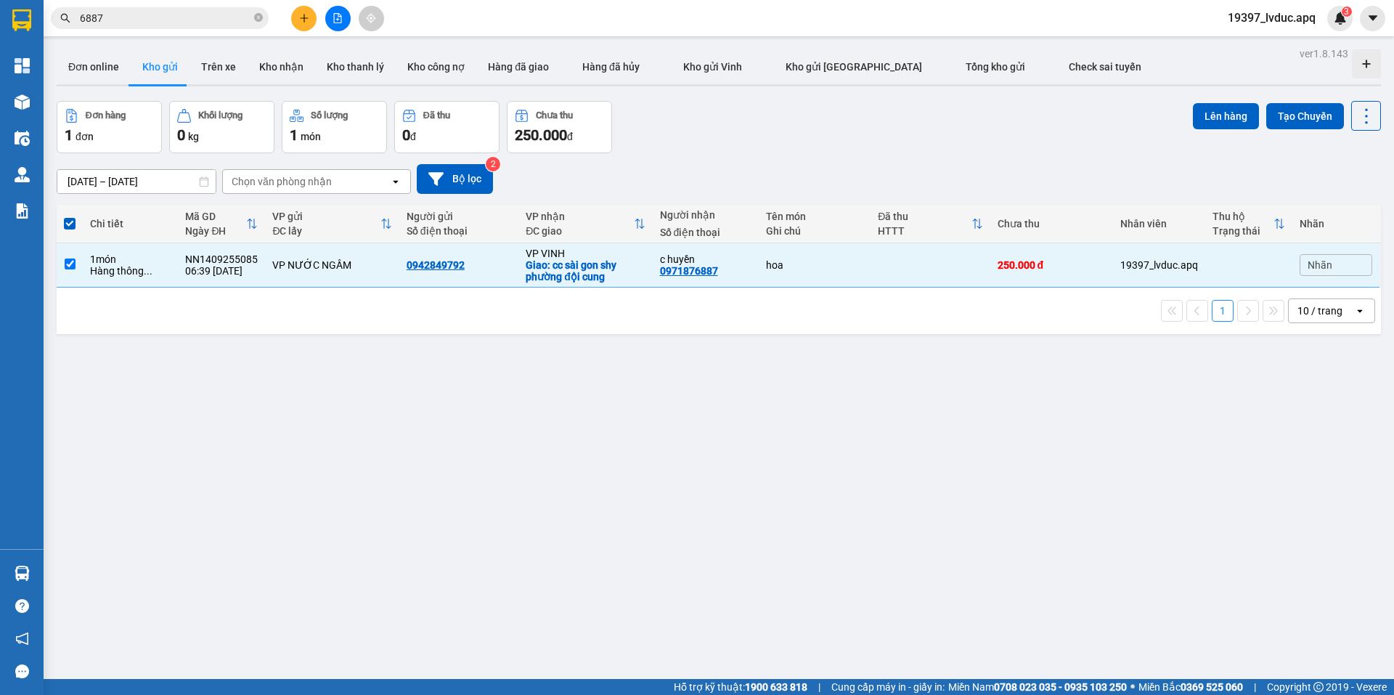
drag, startPoint x: 1243, startPoint y: 107, endPoint x: 1223, endPoint y: 101, distance: 21.3
click at [1230, 103] on button "Lên hàng" at bounding box center [1226, 116] width 66 height 26
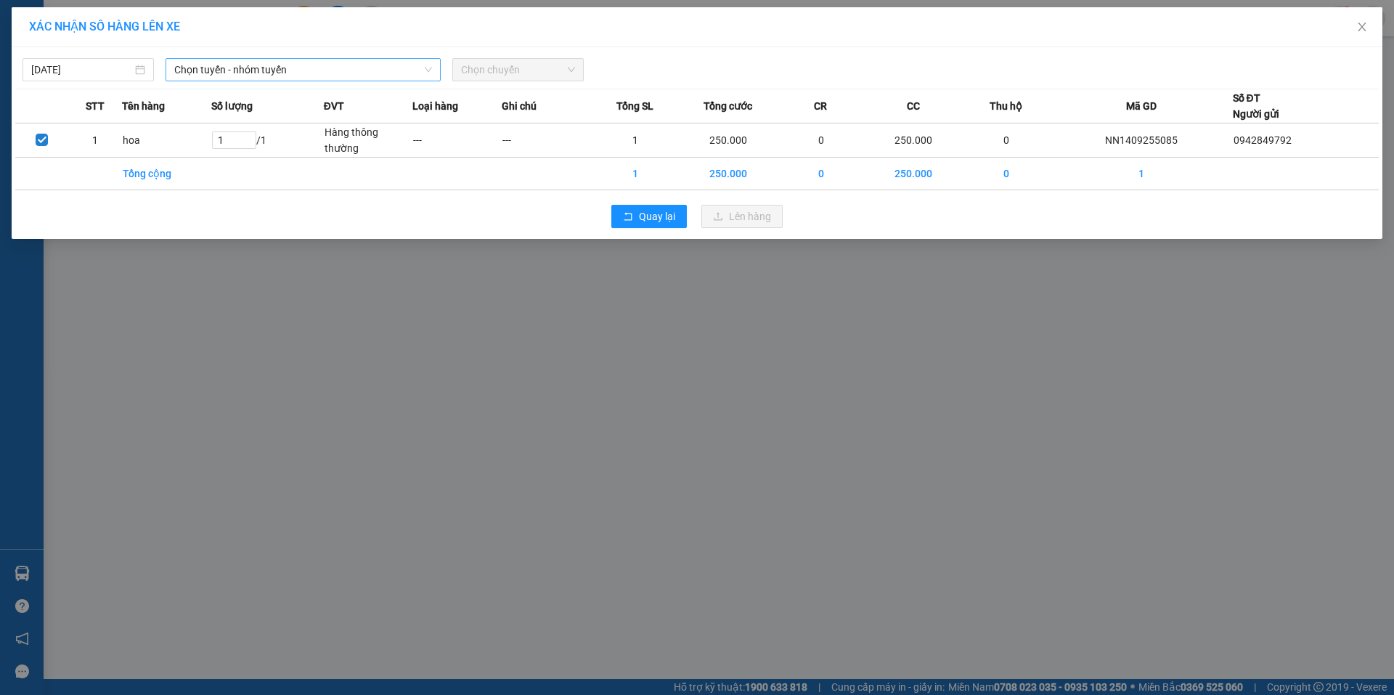
click at [365, 72] on span "Chọn tuyến - nhóm tuyến" at bounding box center [303, 70] width 258 height 22
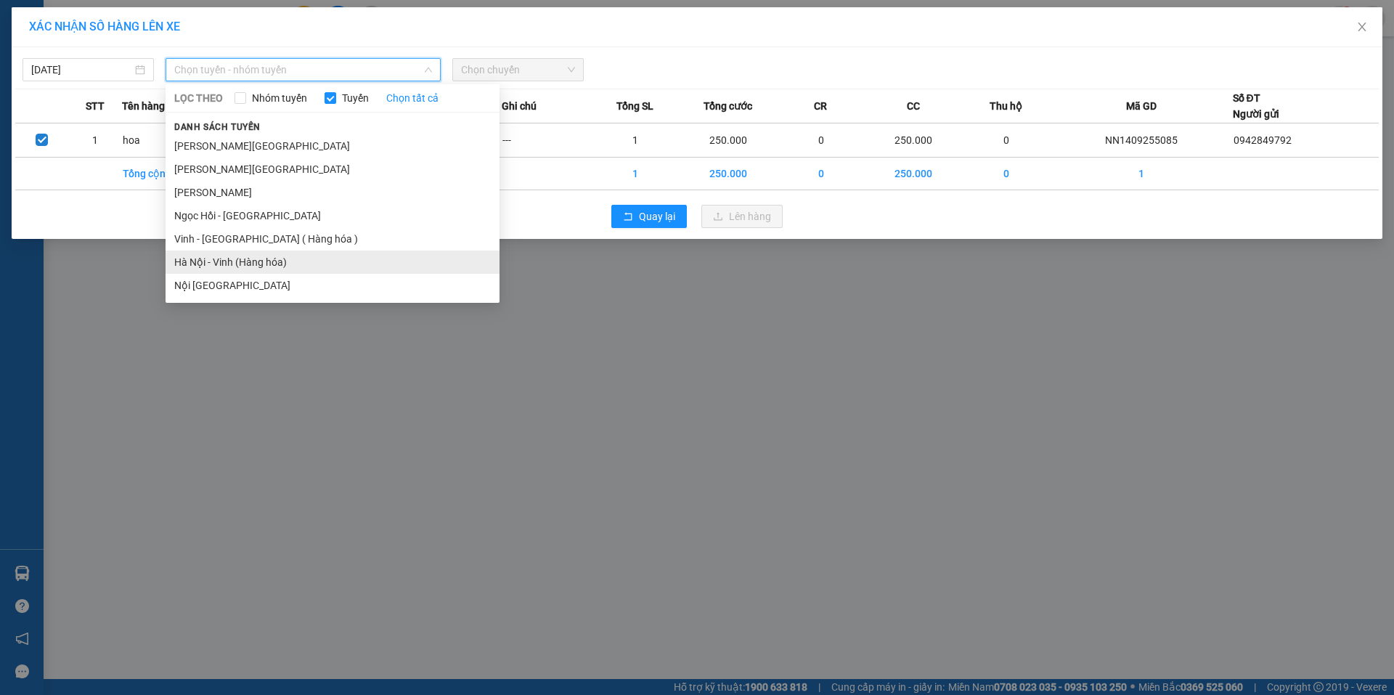
click at [275, 261] on li "Hà Nội - Vinh (Hàng hóa)" at bounding box center [332, 261] width 334 height 23
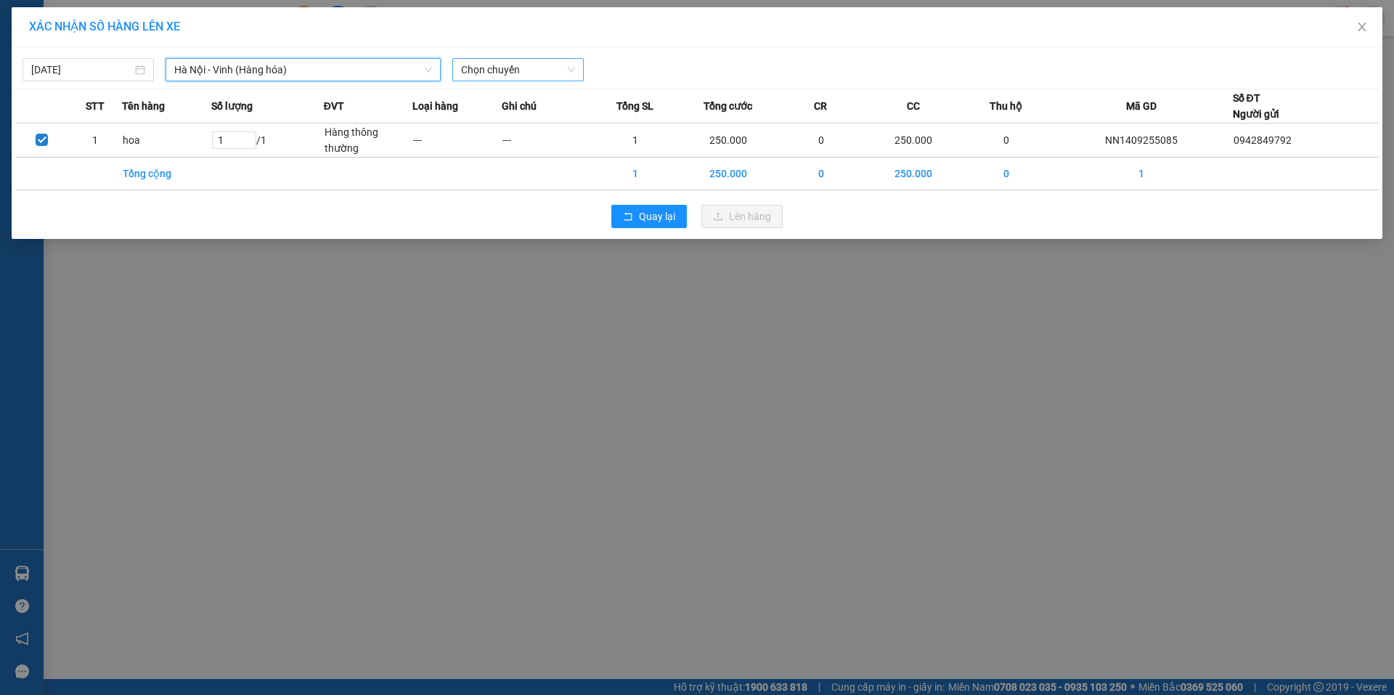
click at [489, 58] on div "Chọn chuyến" at bounding box center [517, 69] width 131 height 23
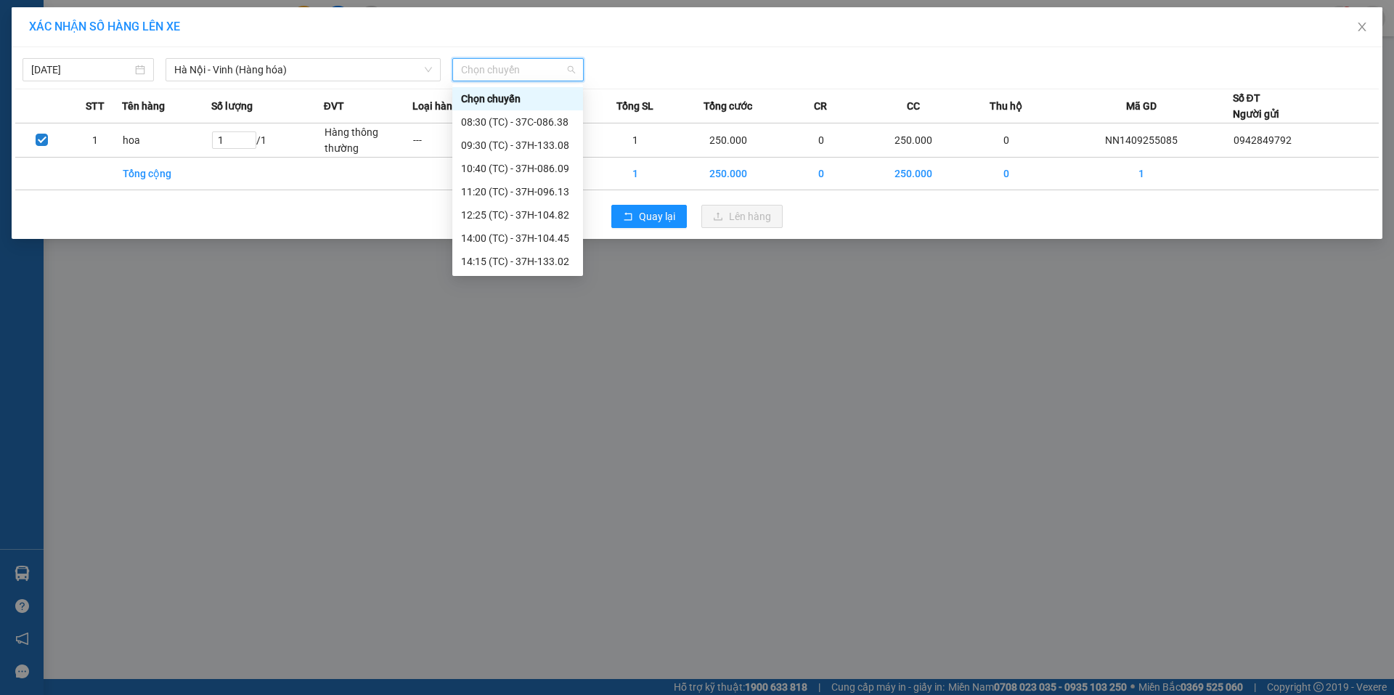
scroll to position [256, 0]
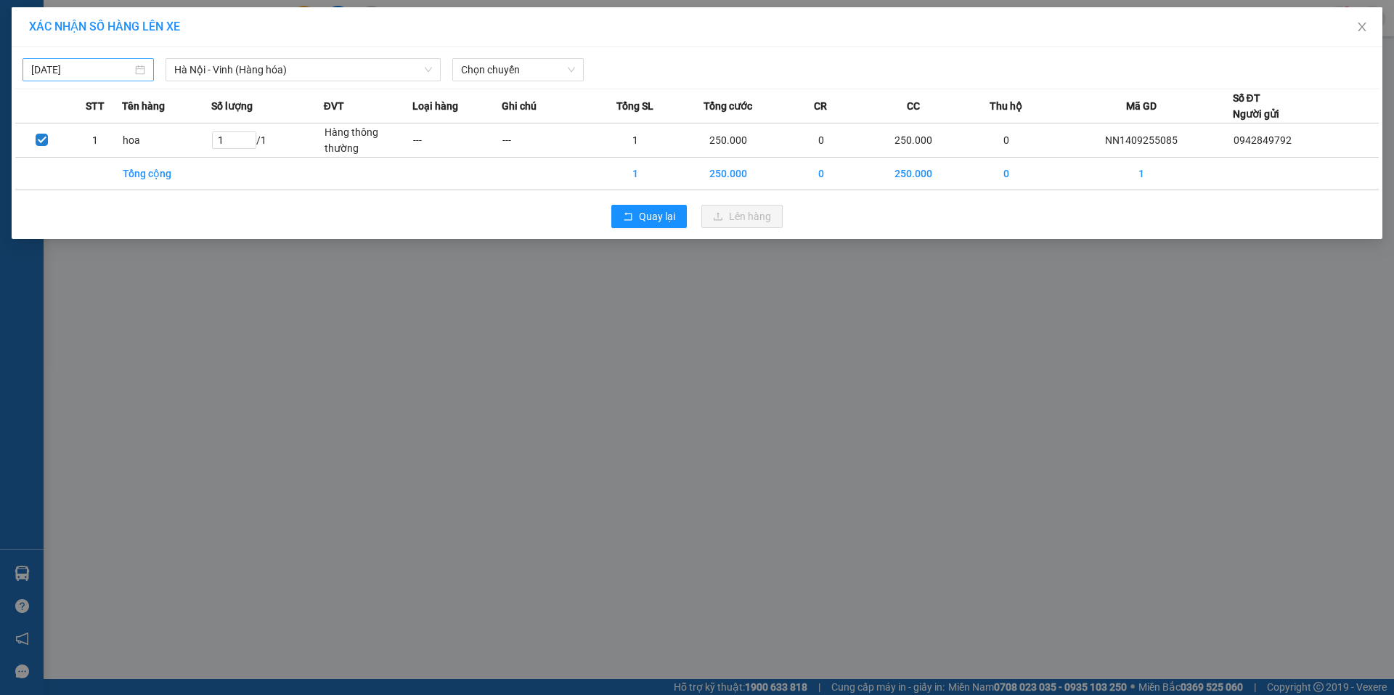
click at [99, 61] on div "[DATE]" at bounding box center [88, 69] width 131 height 23
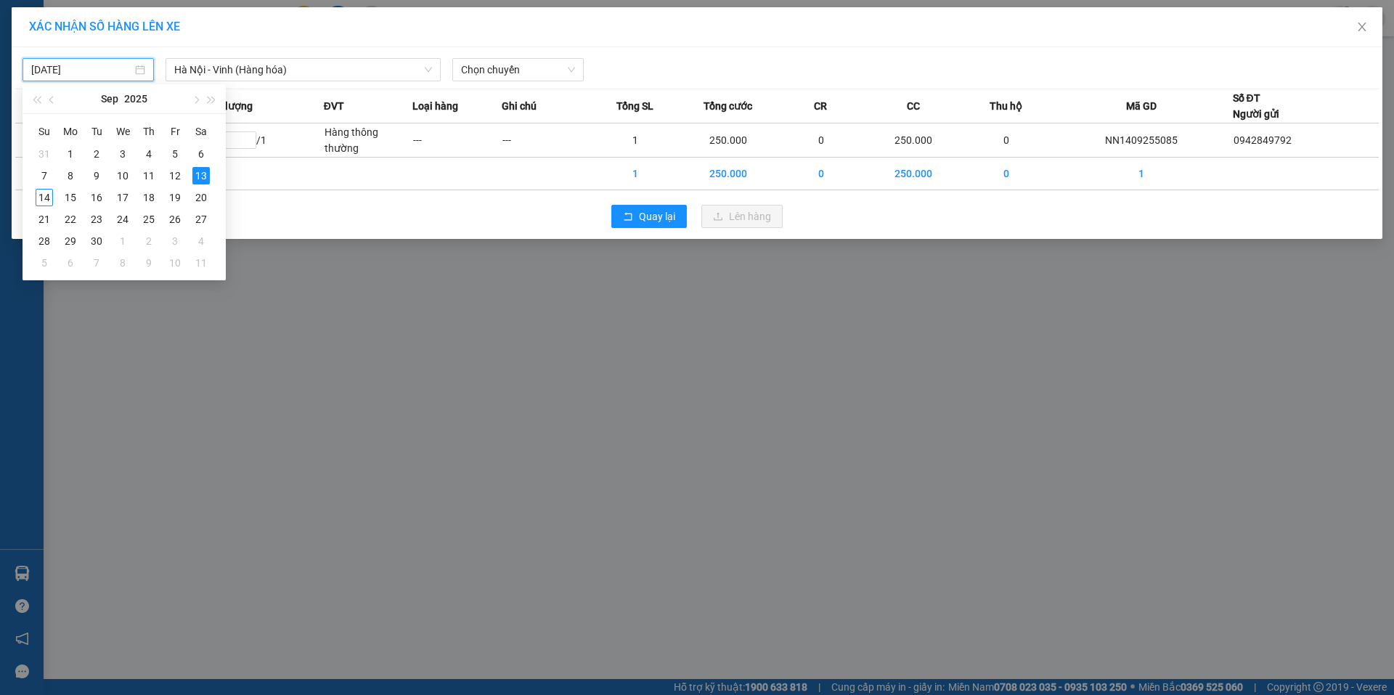
click at [99, 67] on input "[DATE]" at bounding box center [81, 70] width 101 height 16
click at [46, 197] on div "14" at bounding box center [44, 197] width 17 height 17
type input "[DATE]"
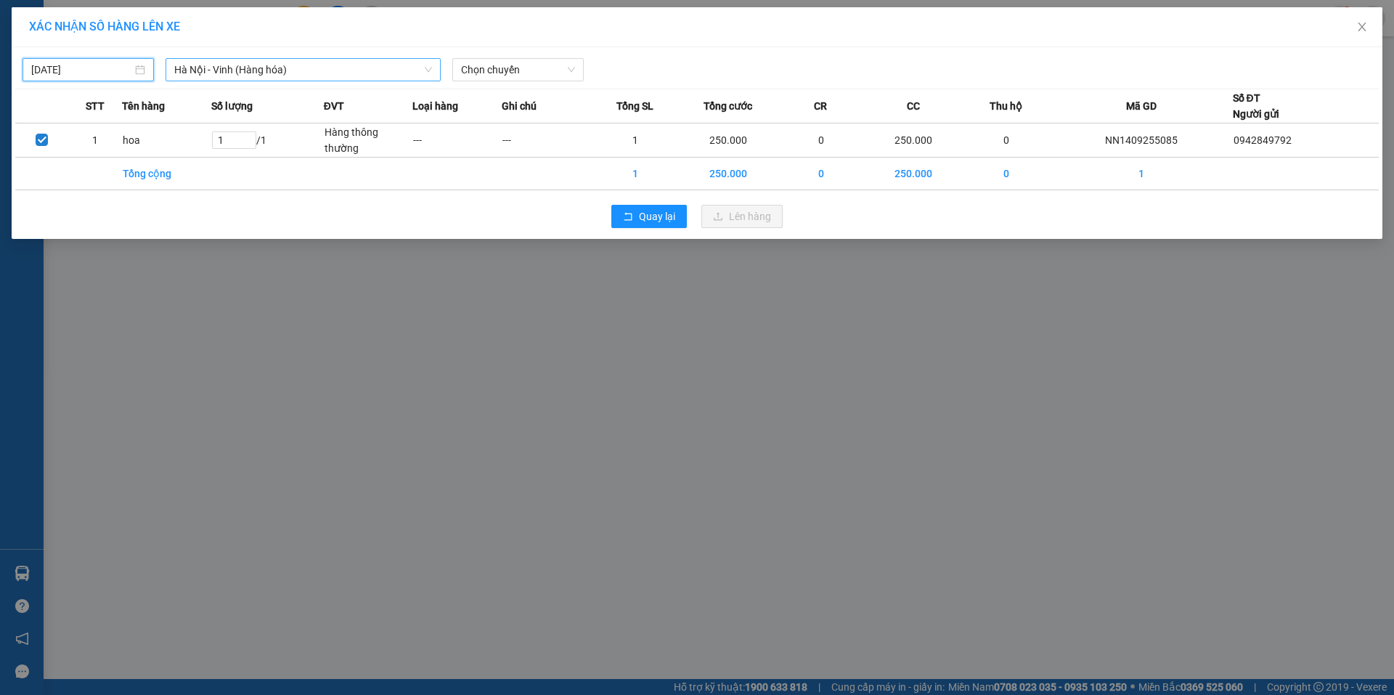
click at [268, 70] on span "Hà Nội - Vinh (Hàng hóa)" at bounding box center [303, 70] width 258 height 22
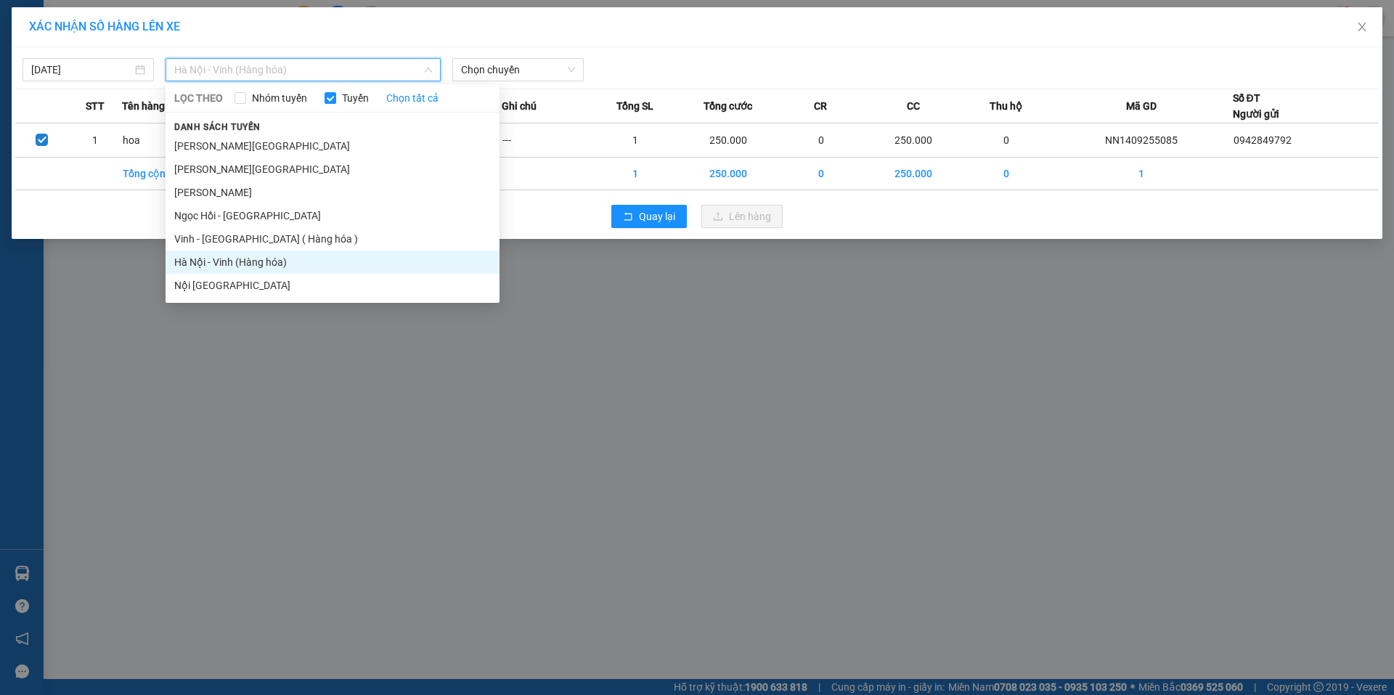
drag, startPoint x: 237, startPoint y: 261, endPoint x: 264, endPoint y: 216, distance: 52.2
click at [237, 257] on li "Hà Nội - Vinh (Hàng hóa)" at bounding box center [332, 261] width 334 height 23
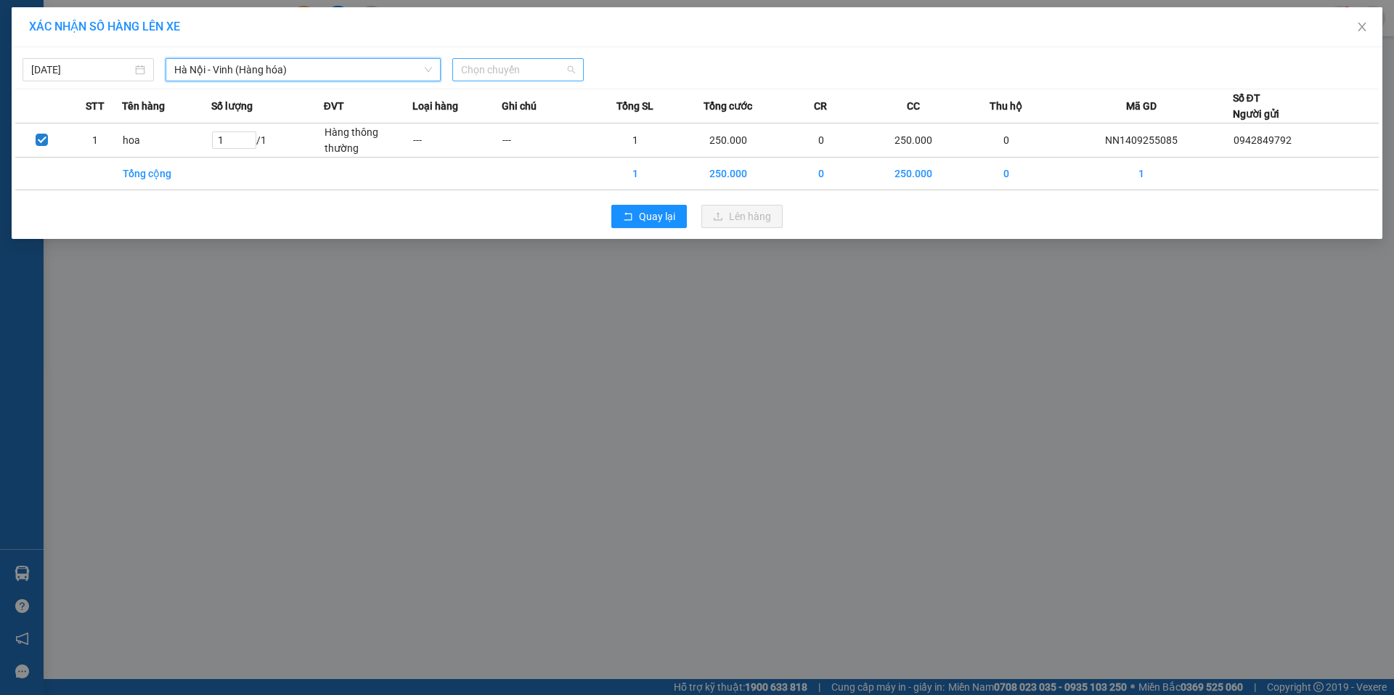
scroll to position [0, 0]
click at [495, 73] on span "Chọn chuyến" at bounding box center [518, 70] width 114 height 22
click at [501, 130] on div "08:30 (TC) - 37H-086.38" at bounding box center [517, 121] width 131 height 23
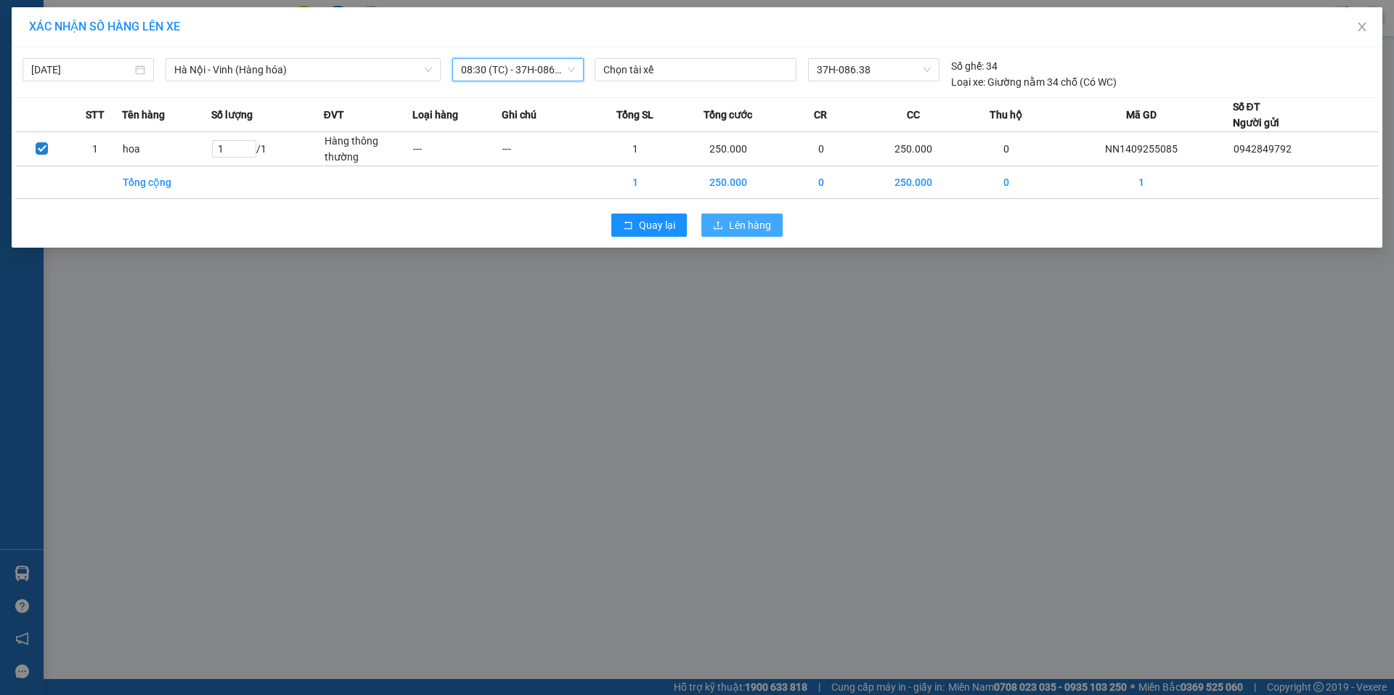
click at [752, 218] on span "Lên hàng" at bounding box center [750, 225] width 42 height 16
